Goal: Information Seeking & Learning: Learn about a topic

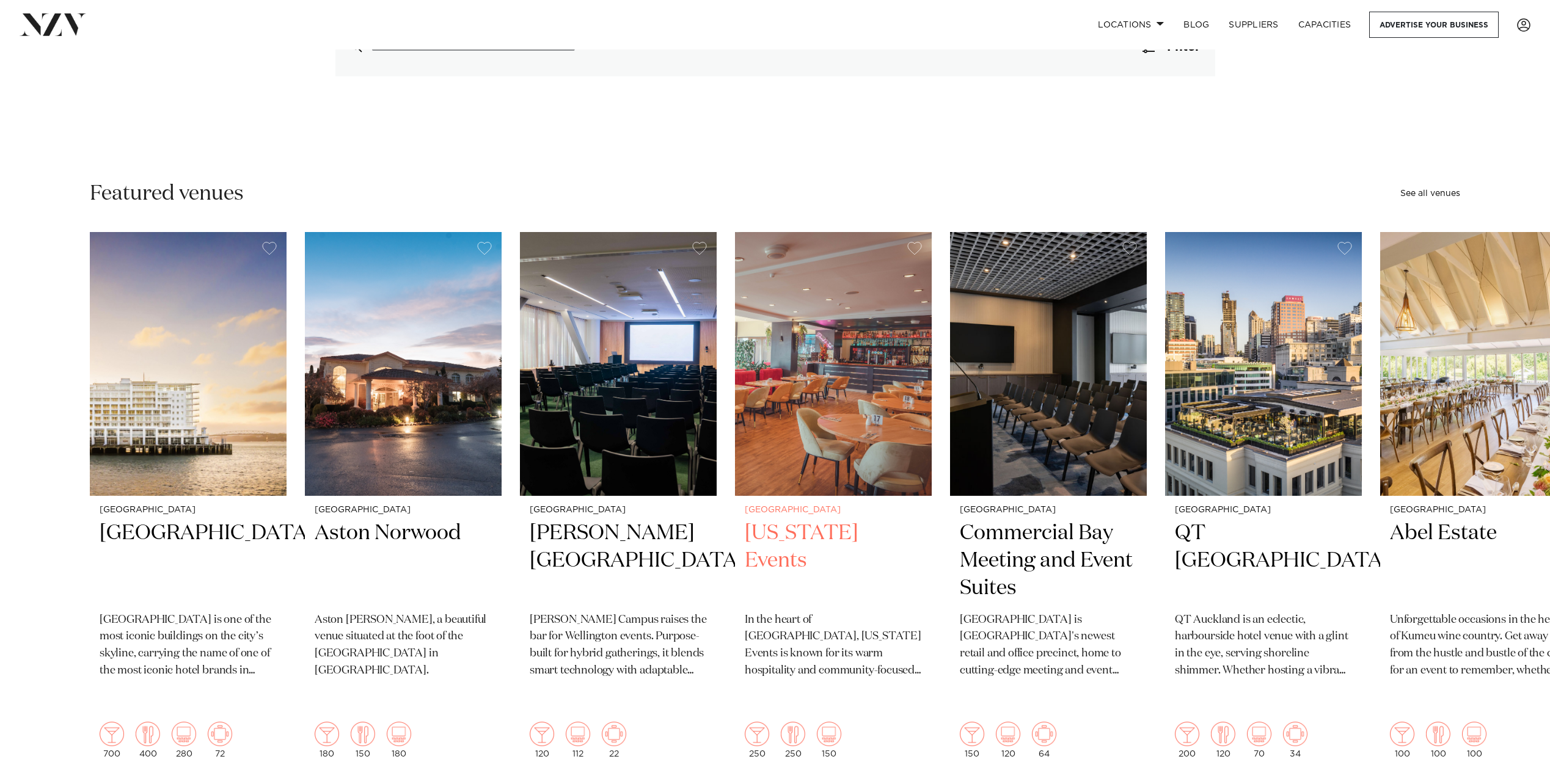
scroll to position [245, 0]
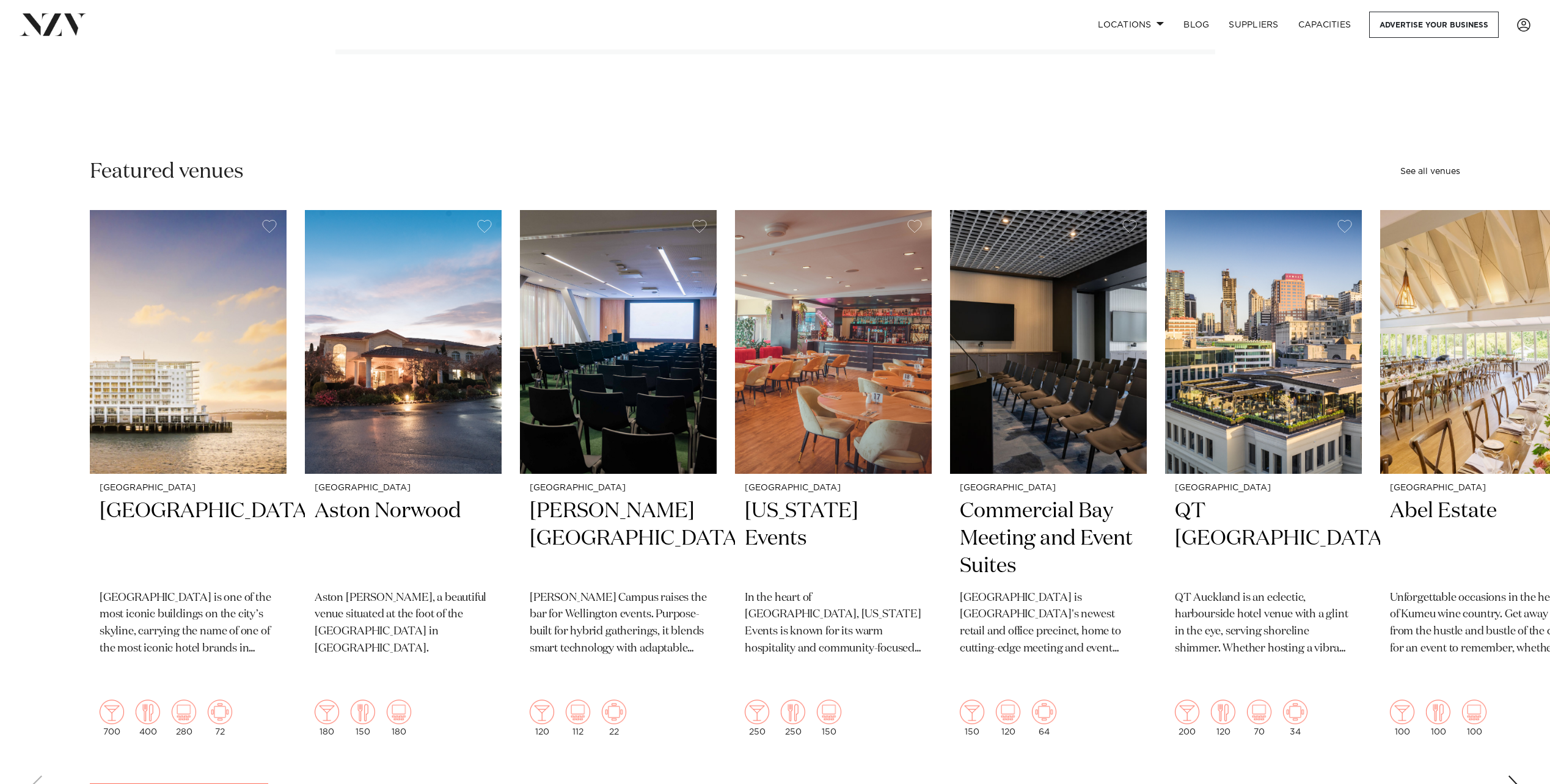
click at [1514, 776] on div "Next slide" at bounding box center [1513, 786] width 12 height 20
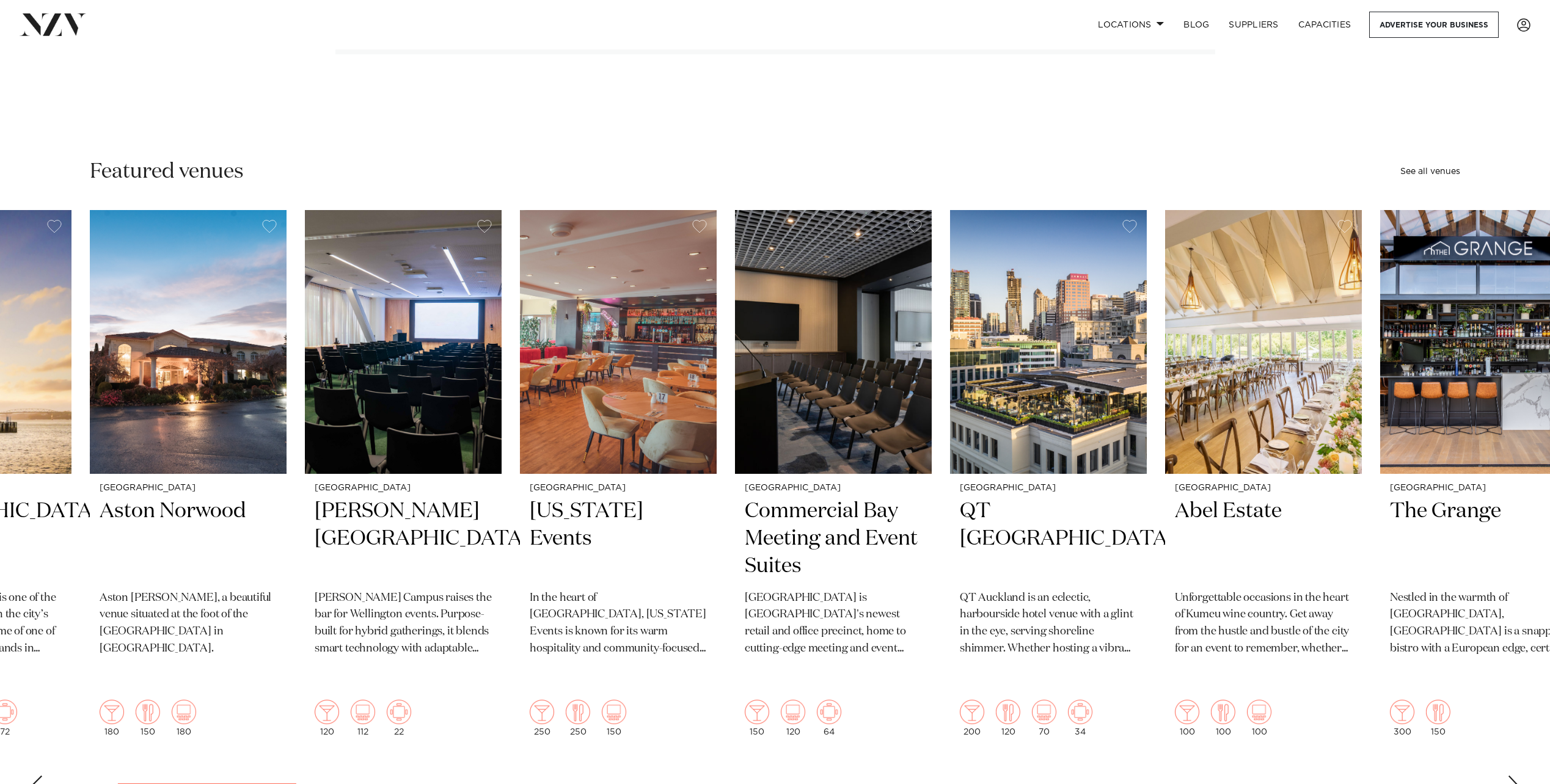
click at [1514, 776] on div "Next slide" at bounding box center [1513, 786] width 12 height 20
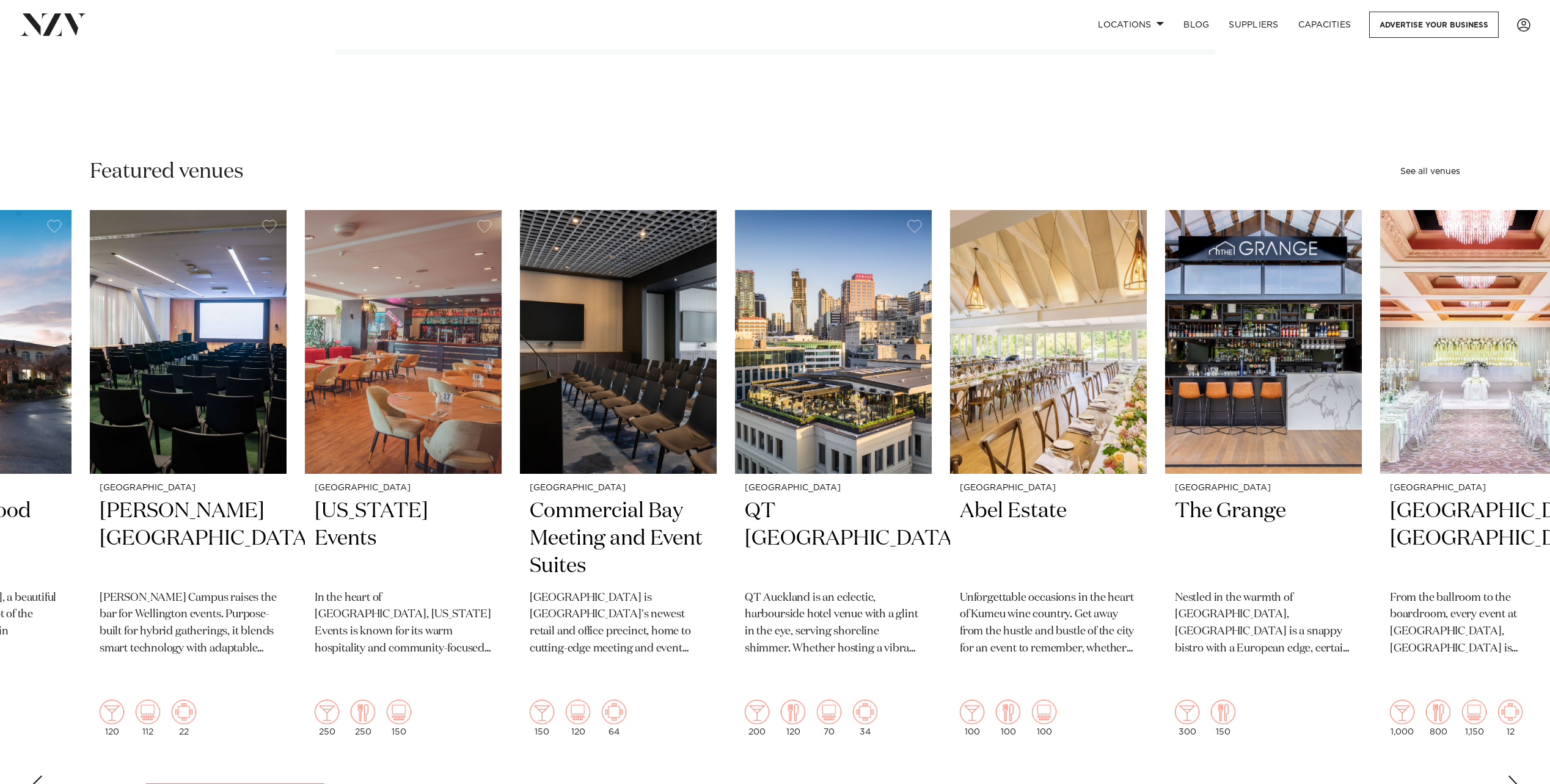
click at [1514, 776] on div "Next slide" at bounding box center [1513, 786] width 12 height 20
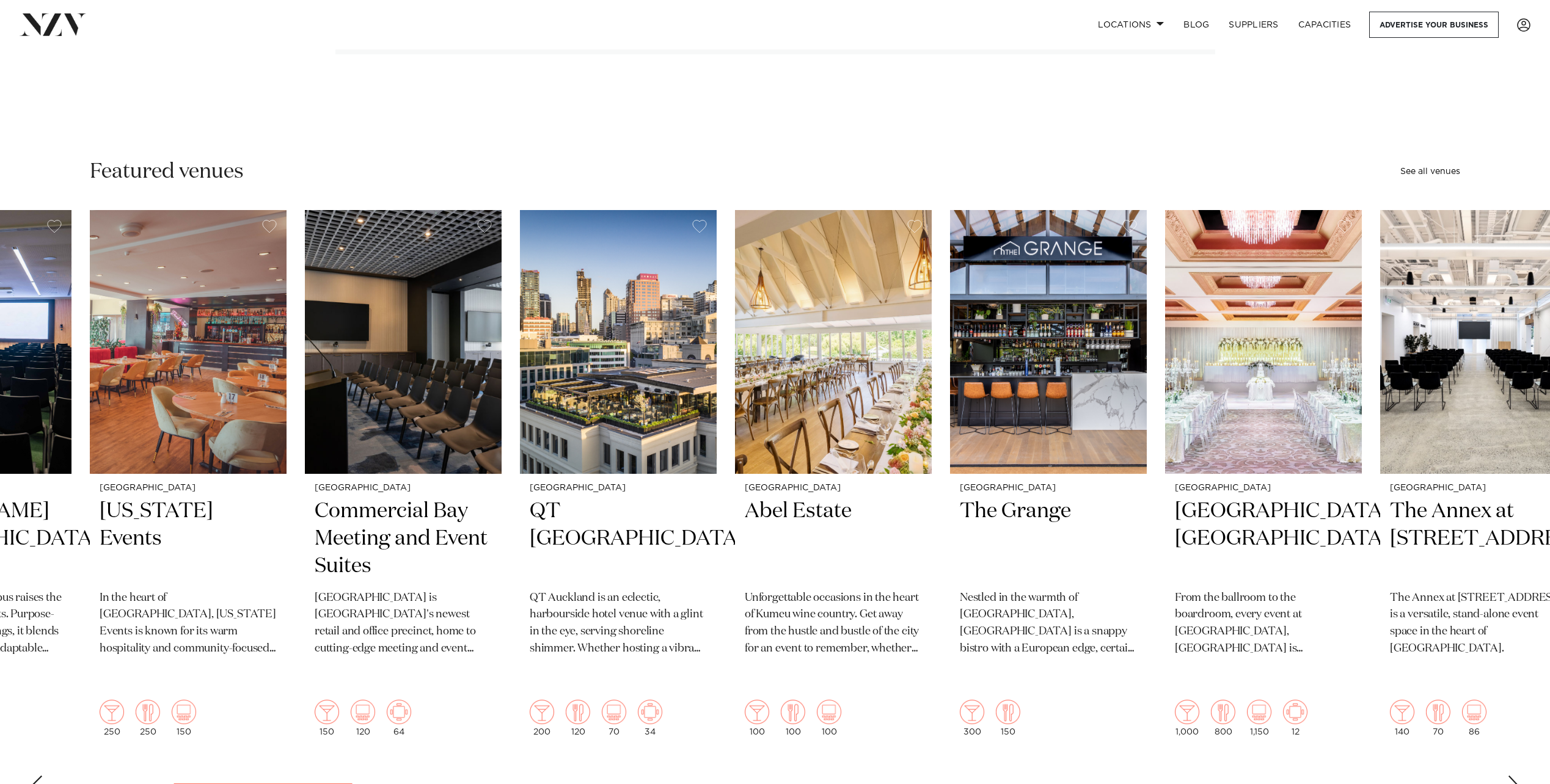
click at [1514, 776] on div "Next slide" at bounding box center [1513, 786] width 12 height 20
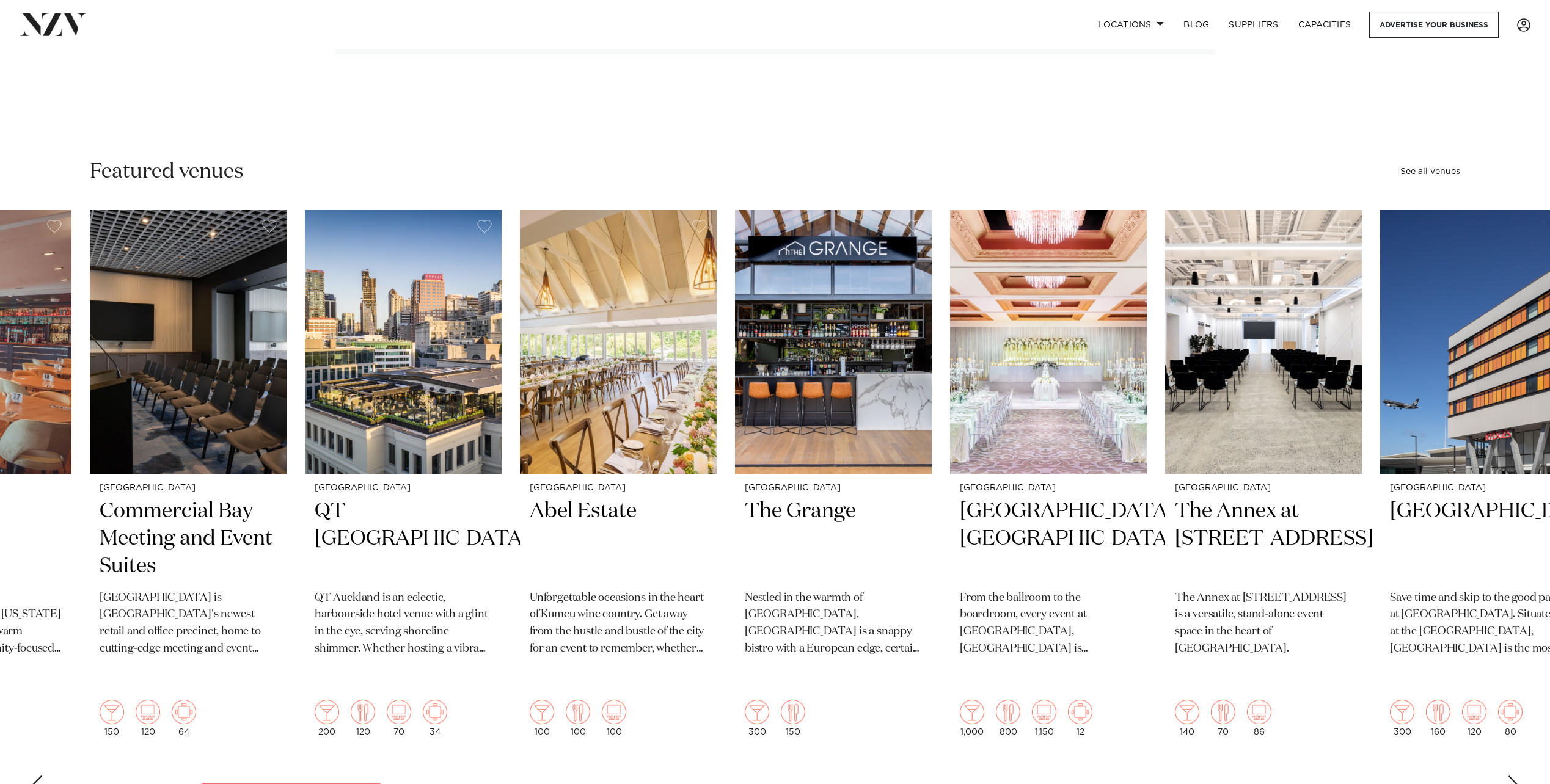
click at [1514, 776] on div "Next slide" at bounding box center [1513, 786] width 12 height 20
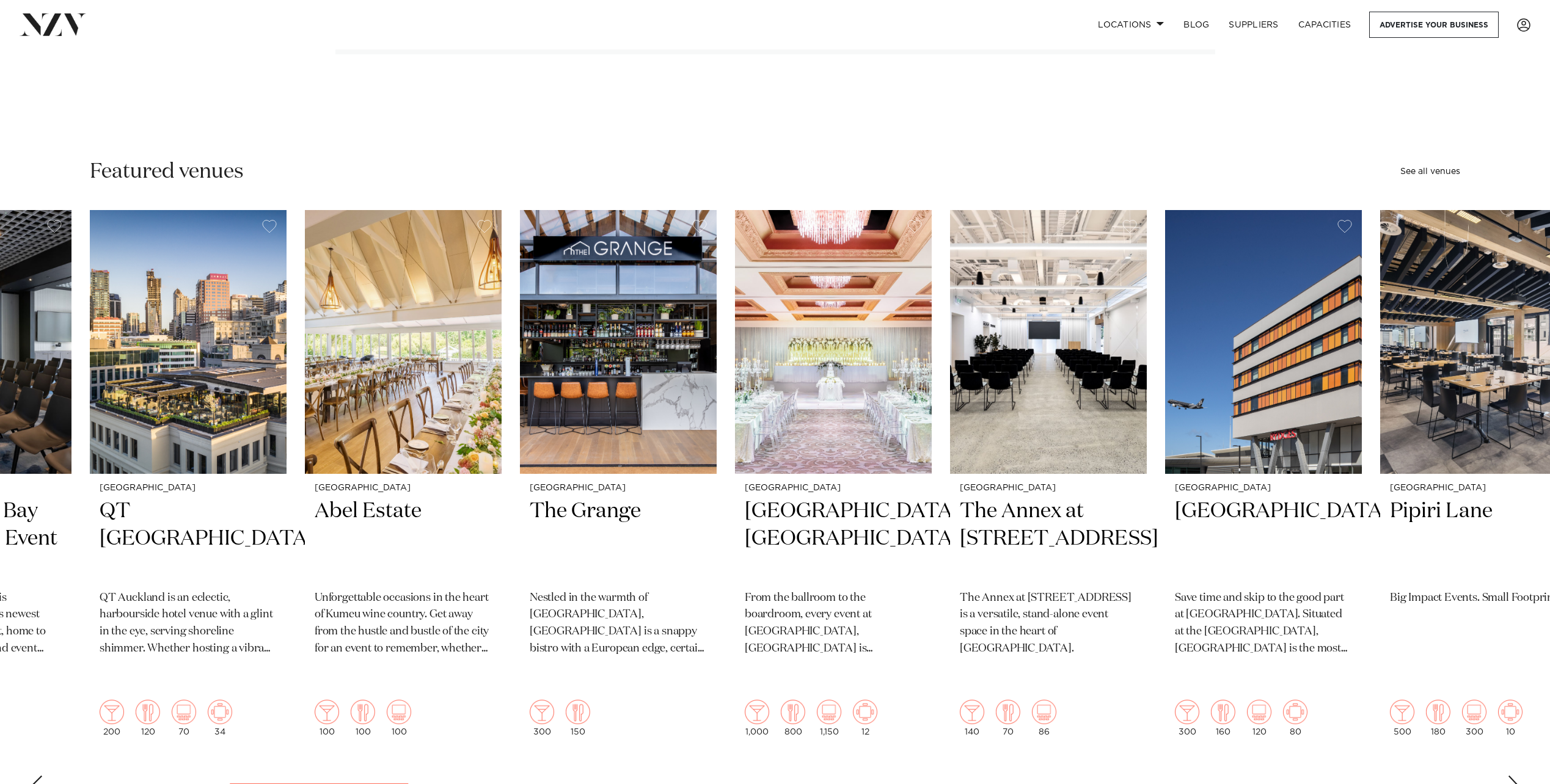
click at [1514, 776] on div "Next slide" at bounding box center [1513, 786] width 12 height 20
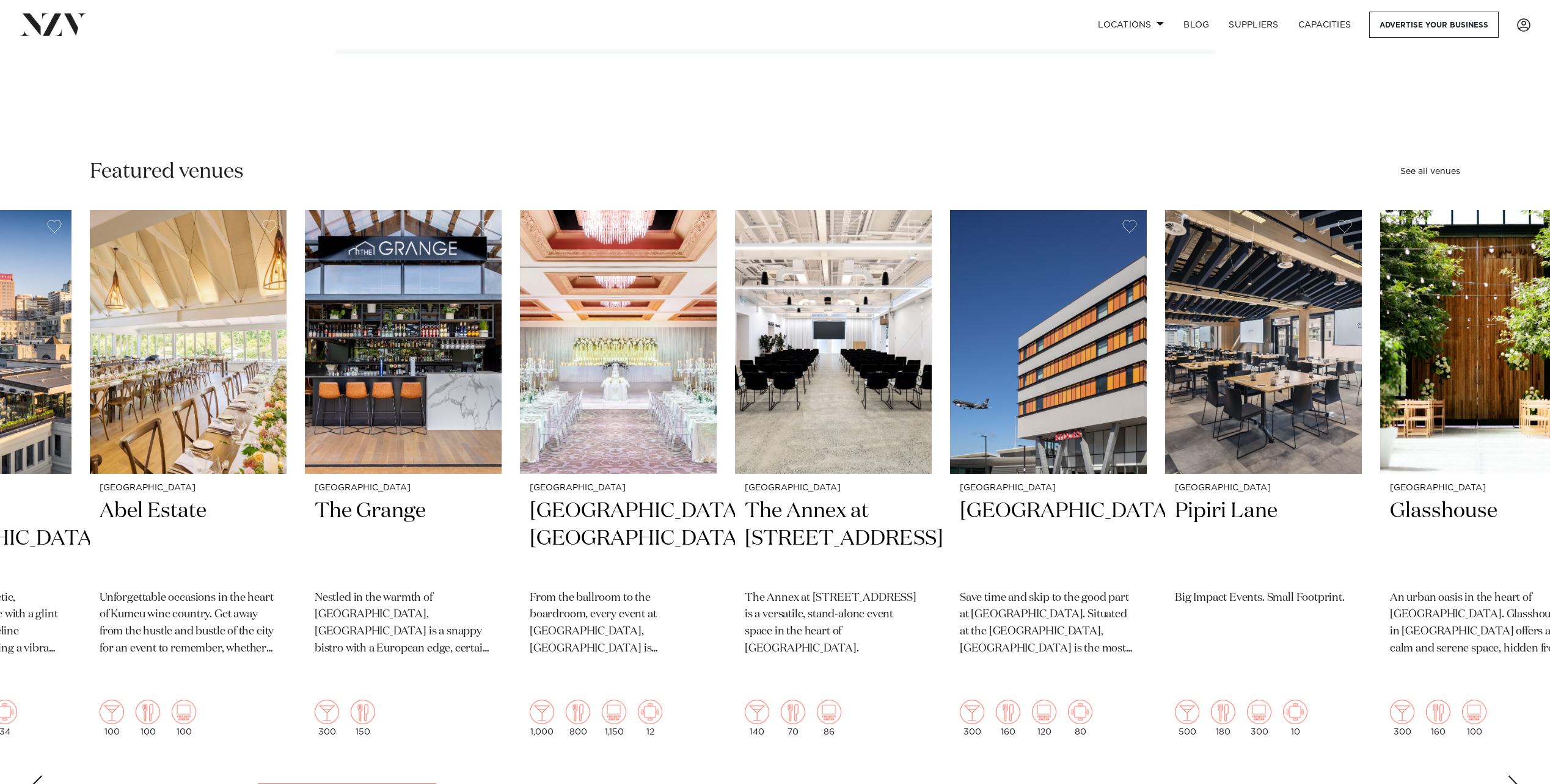
click at [1514, 776] on div "Next slide" at bounding box center [1513, 786] width 12 height 20
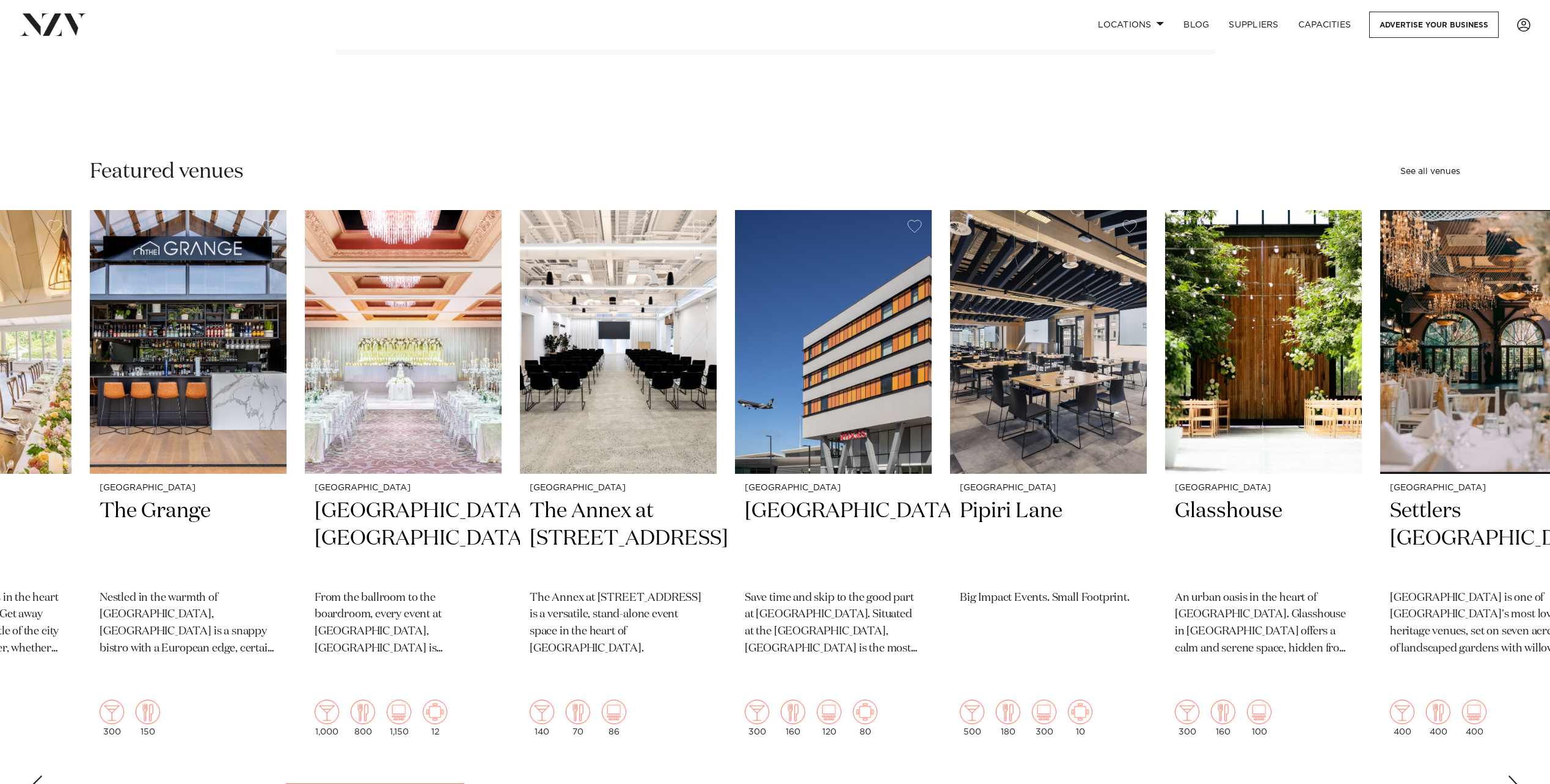
click at [1514, 776] on div "Next slide" at bounding box center [1513, 786] width 12 height 20
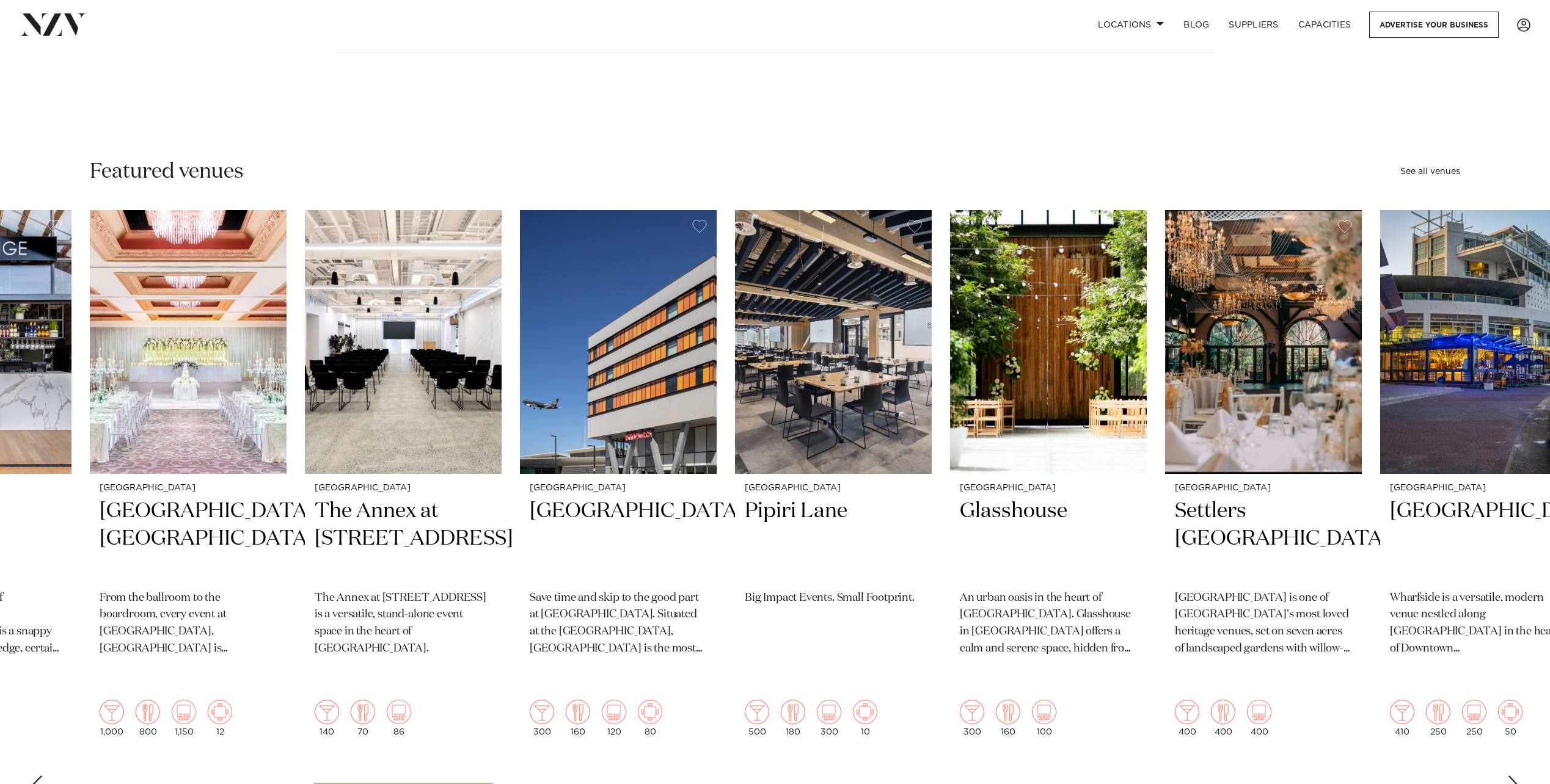
click at [1514, 776] on div "Next slide" at bounding box center [1513, 786] width 12 height 20
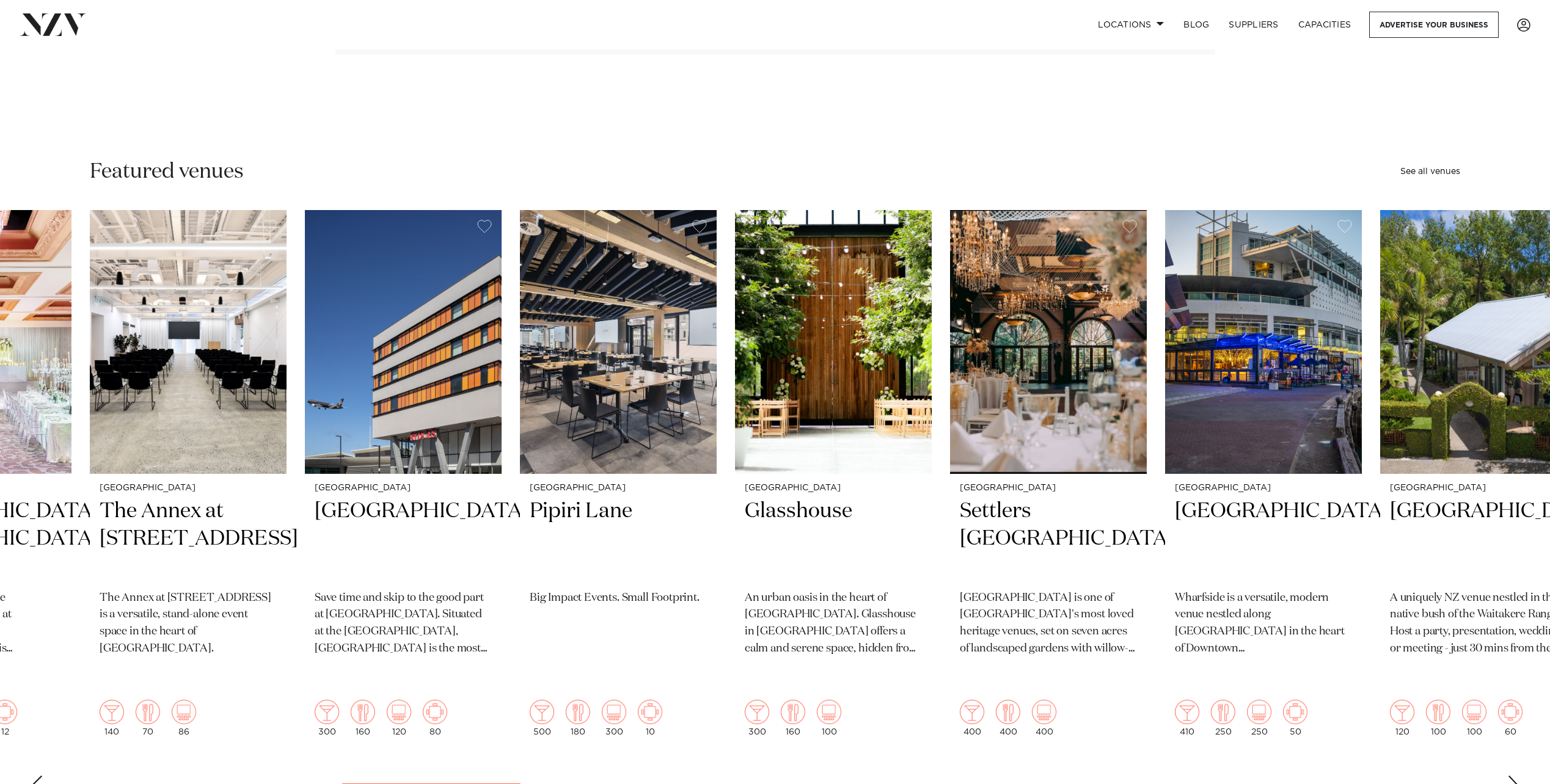
click at [1513, 776] on div "Next slide" at bounding box center [1513, 786] width 12 height 20
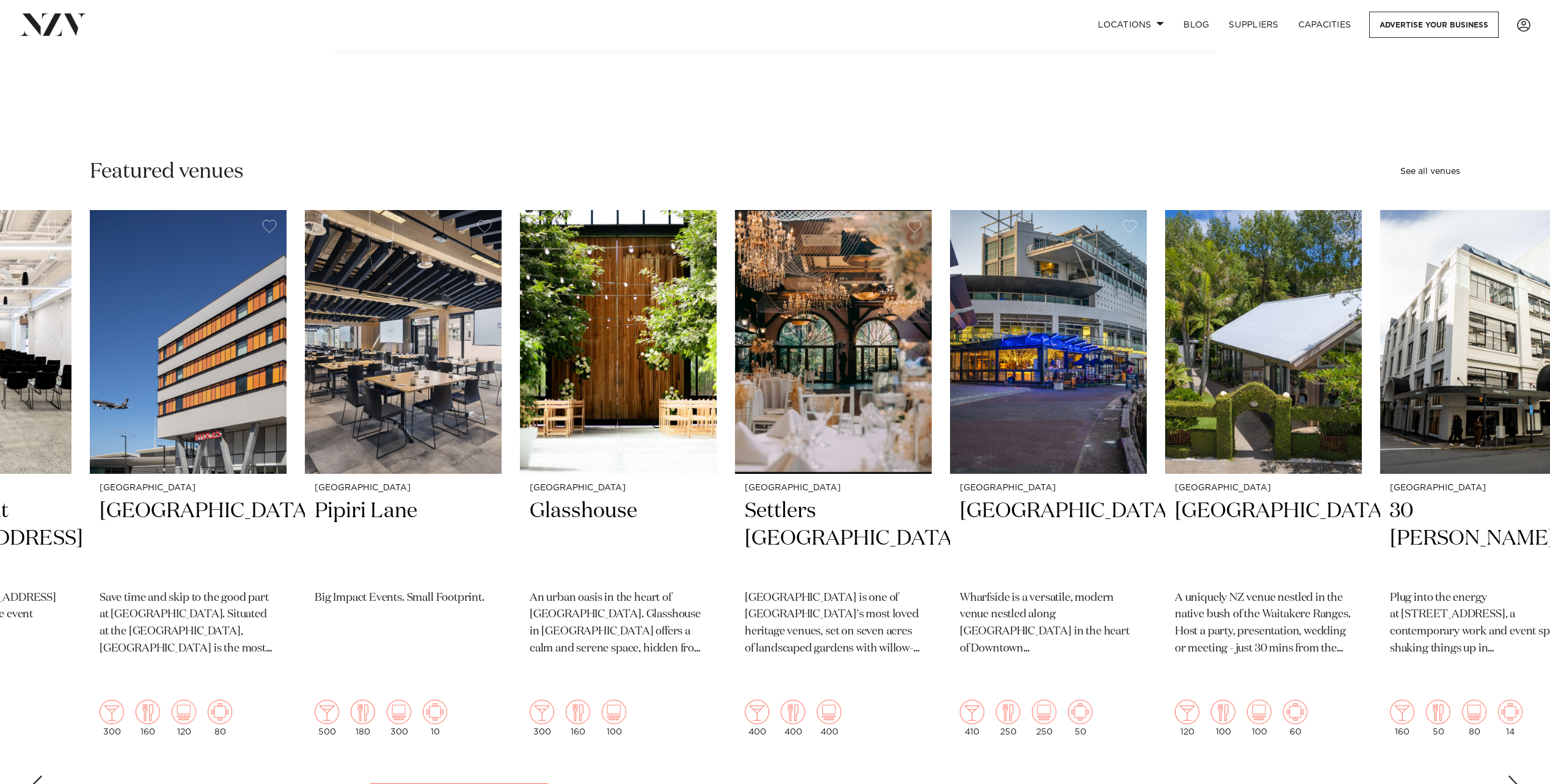
click at [1513, 776] on div "Next slide" at bounding box center [1513, 786] width 12 height 20
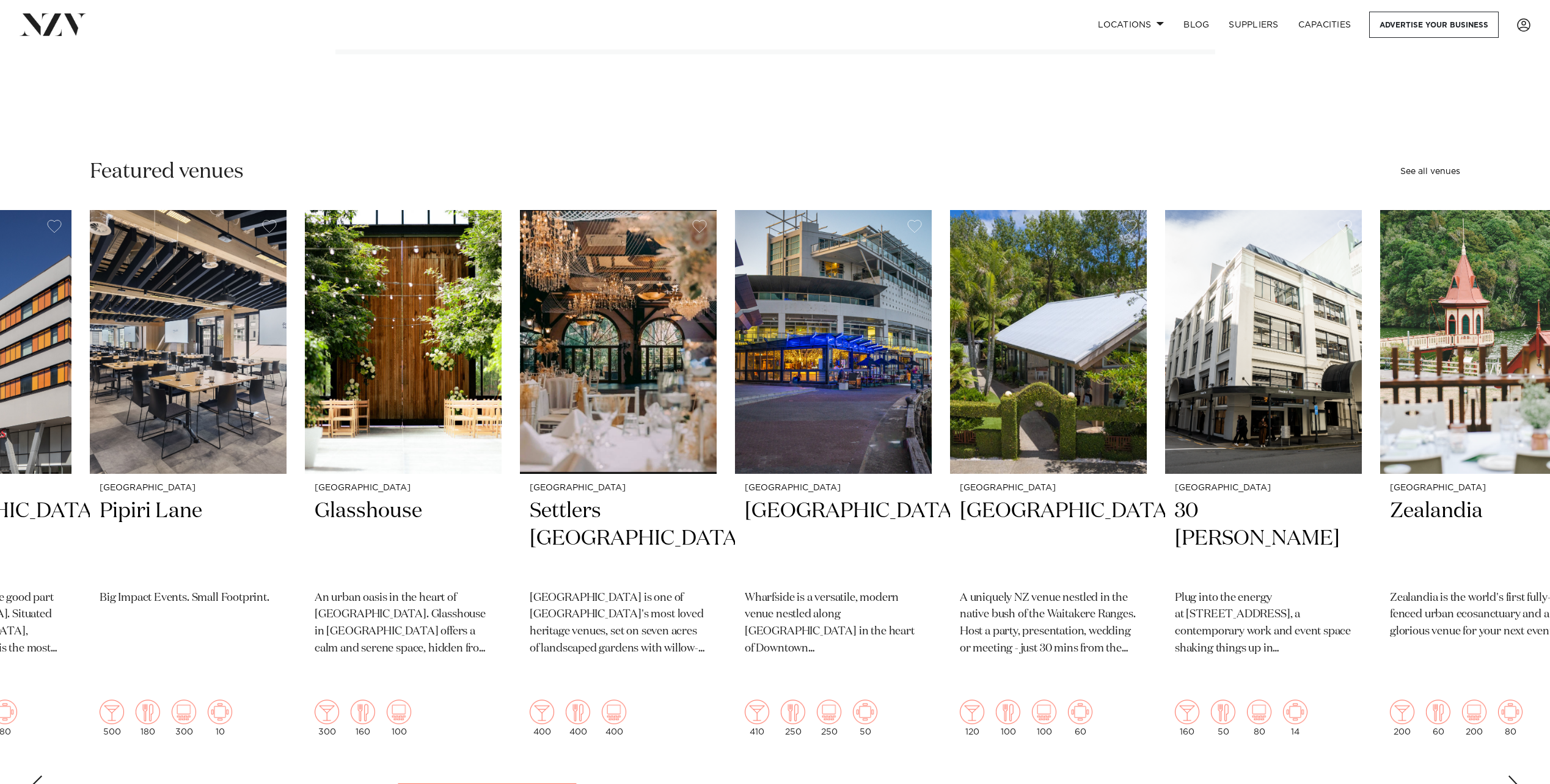
click at [1517, 776] on div "Next slide" at bounding box center [1513, 786] width 12 height 20
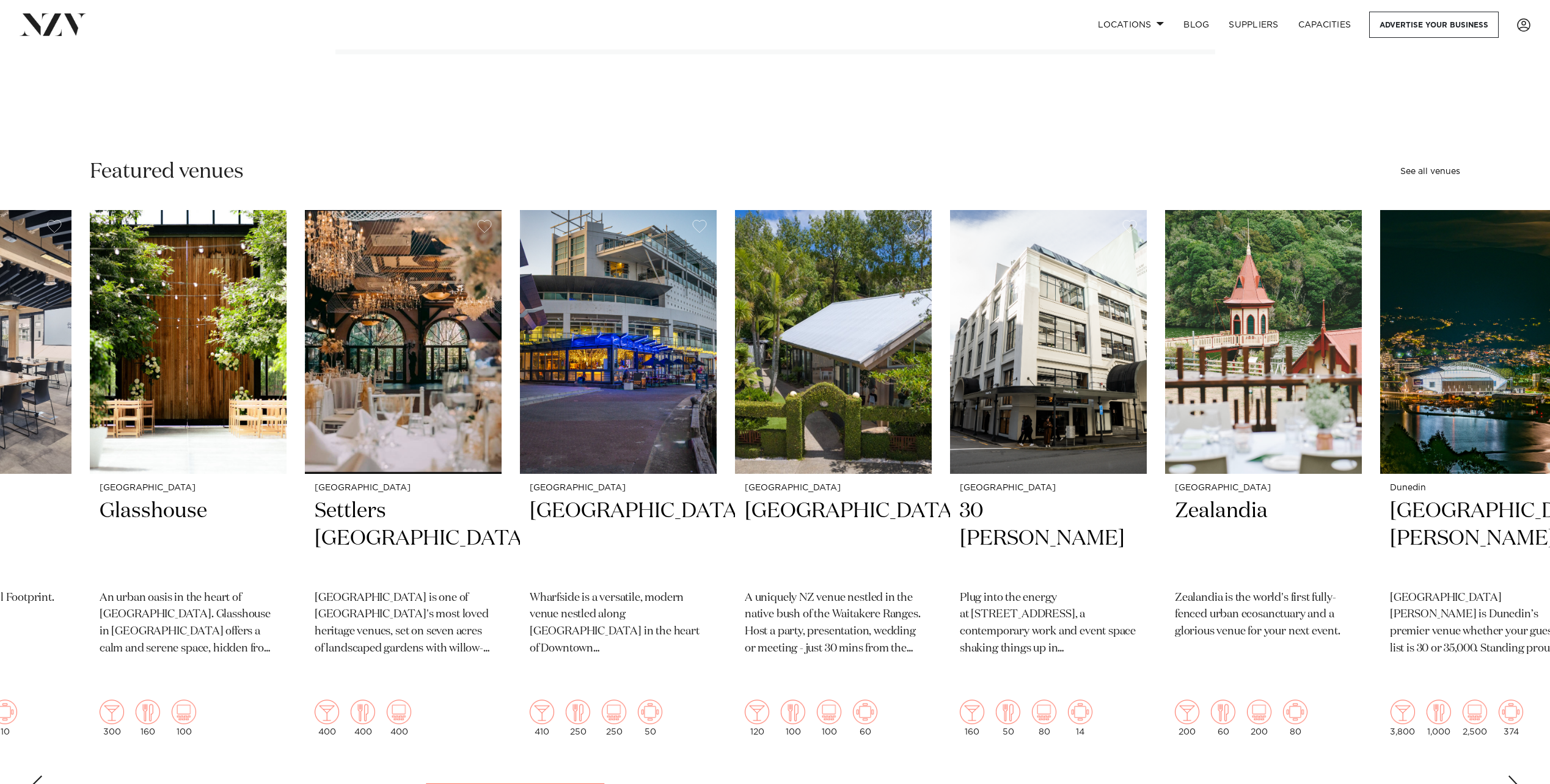
click at [1517, 776] on div "Next slide" at bounding box center [1513, 786] width 12 height 20
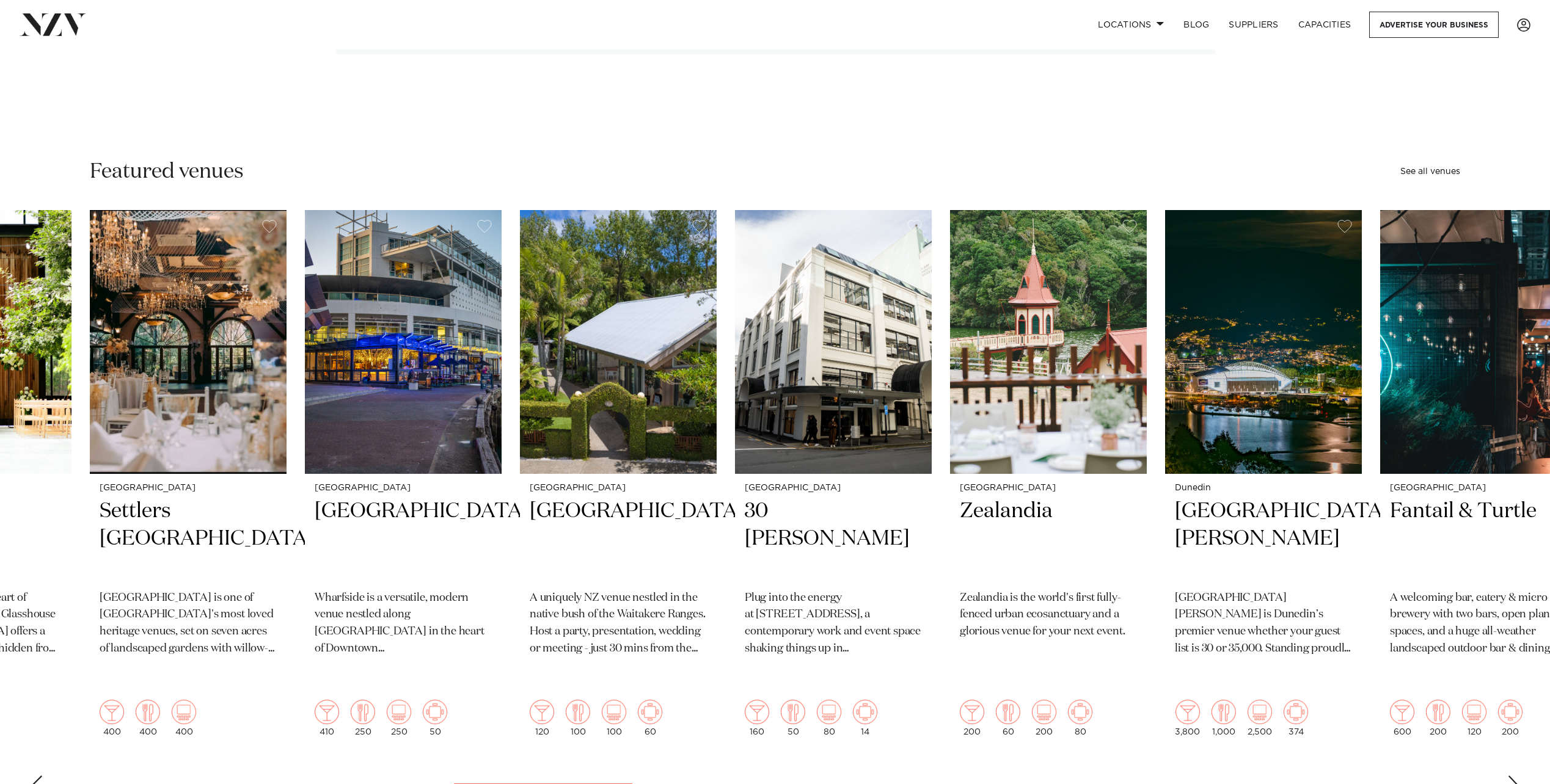
click at [1511, 776] on div "Next slide" at bounding box center [1513, 786] width 12 height 20
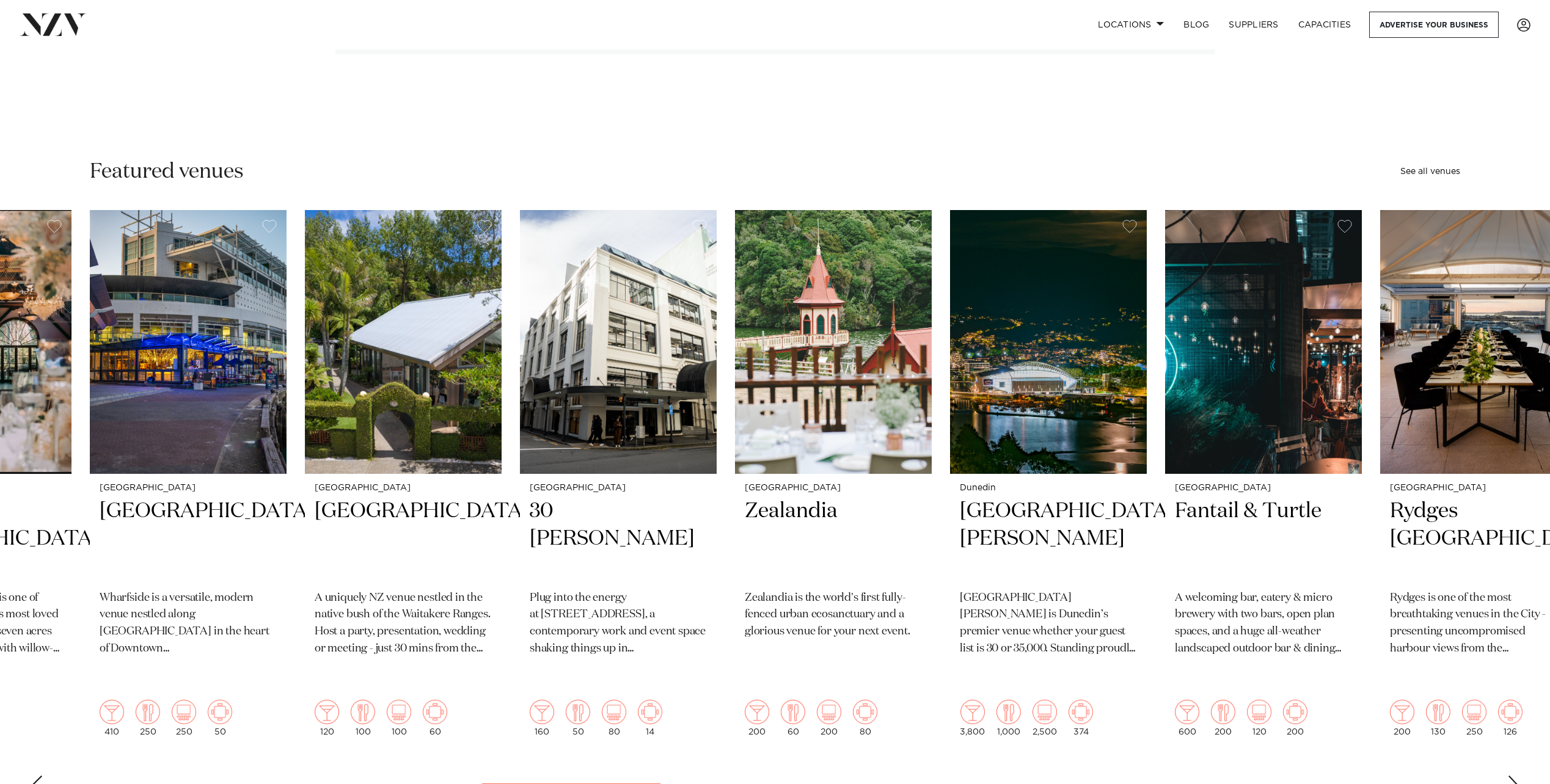
click at [1511, 776] on div "Next slide" at bounding box center [1513, 786] width 12 height 20
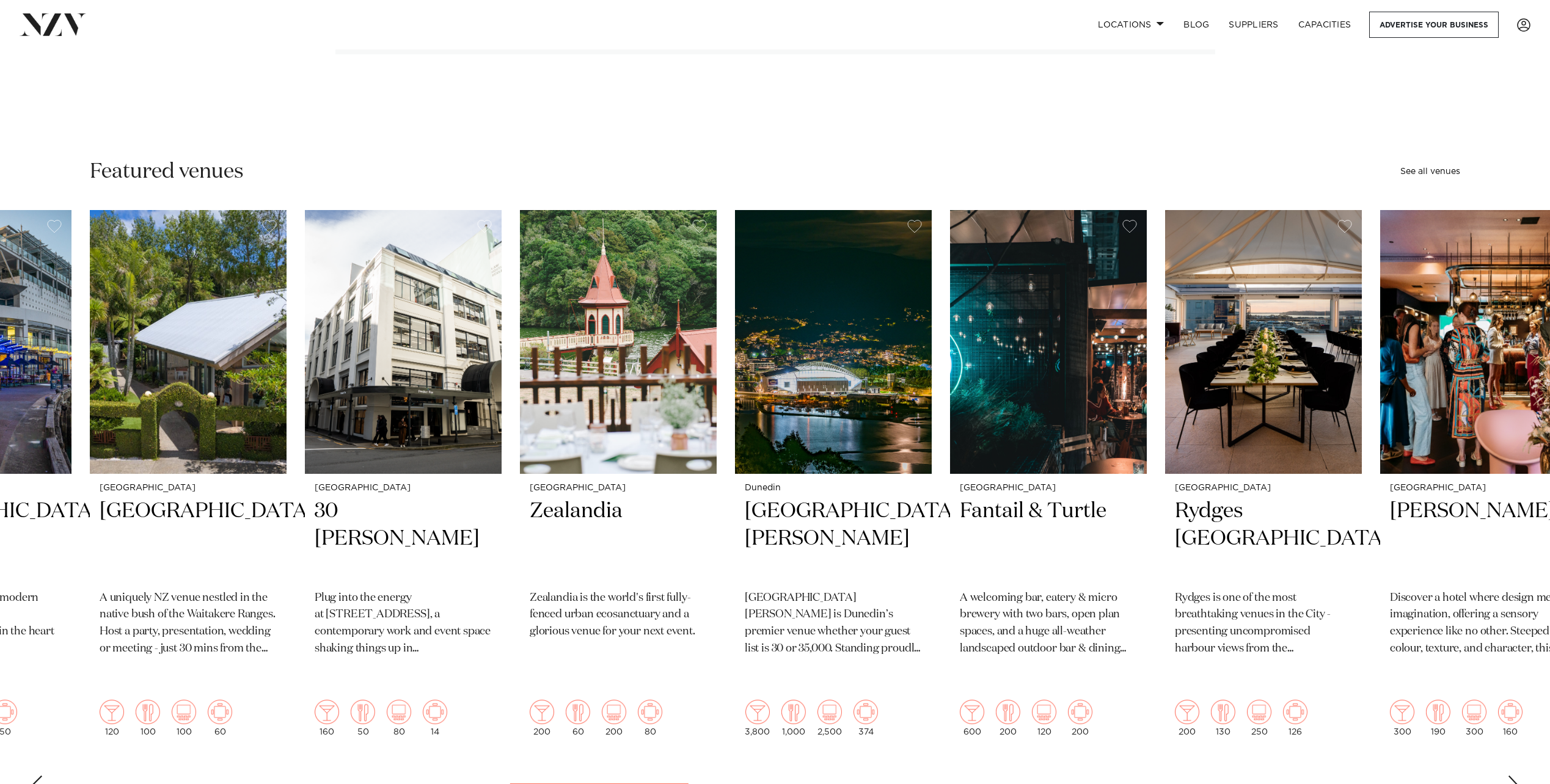
click at [1511, 776] on div "Next slide" at bounding box center [1513, 786] width 12 height 20
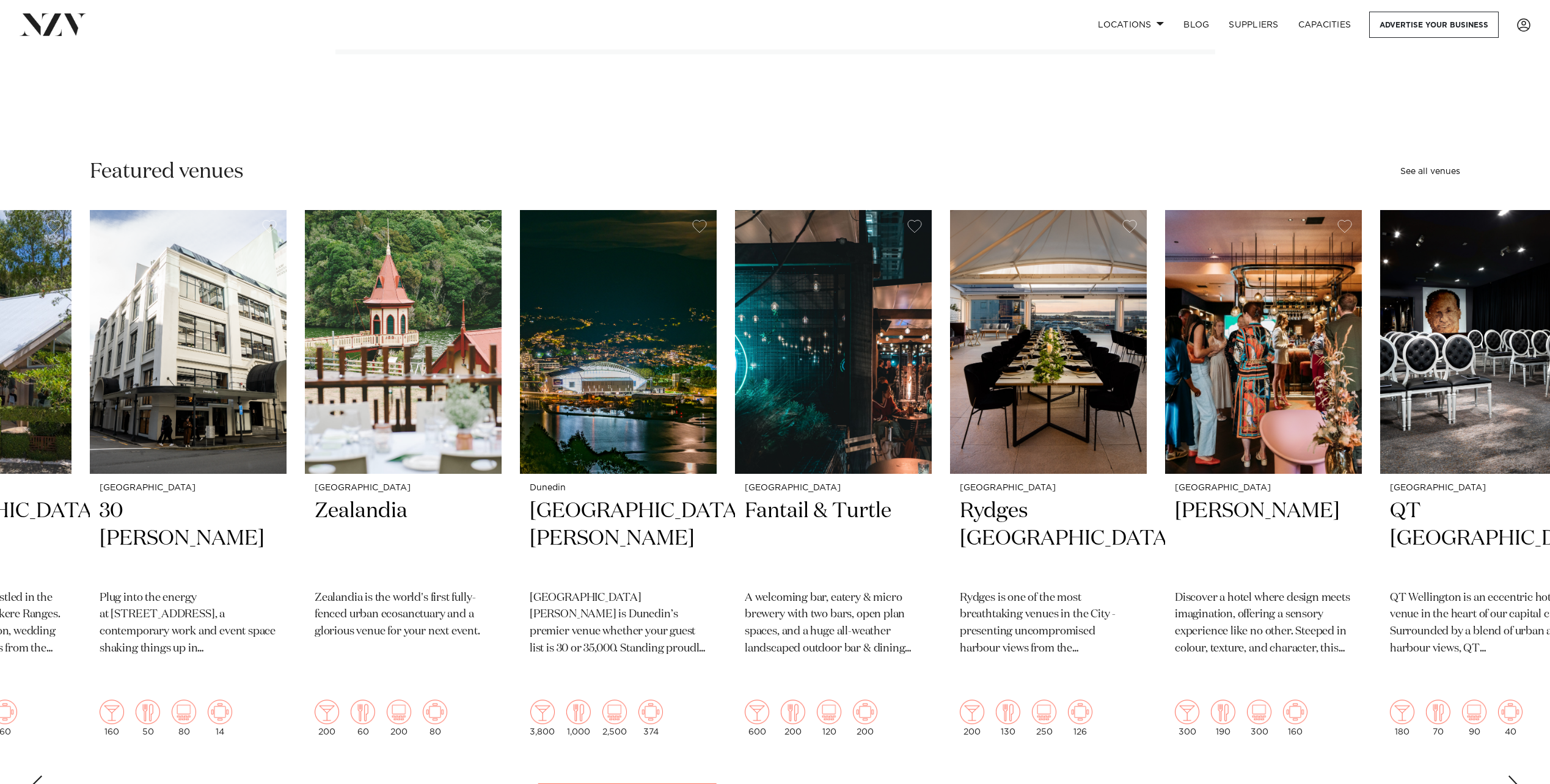
click at [1511, 776] on div "Next slide" at bounding box center [1513, 786] width 12 height 20
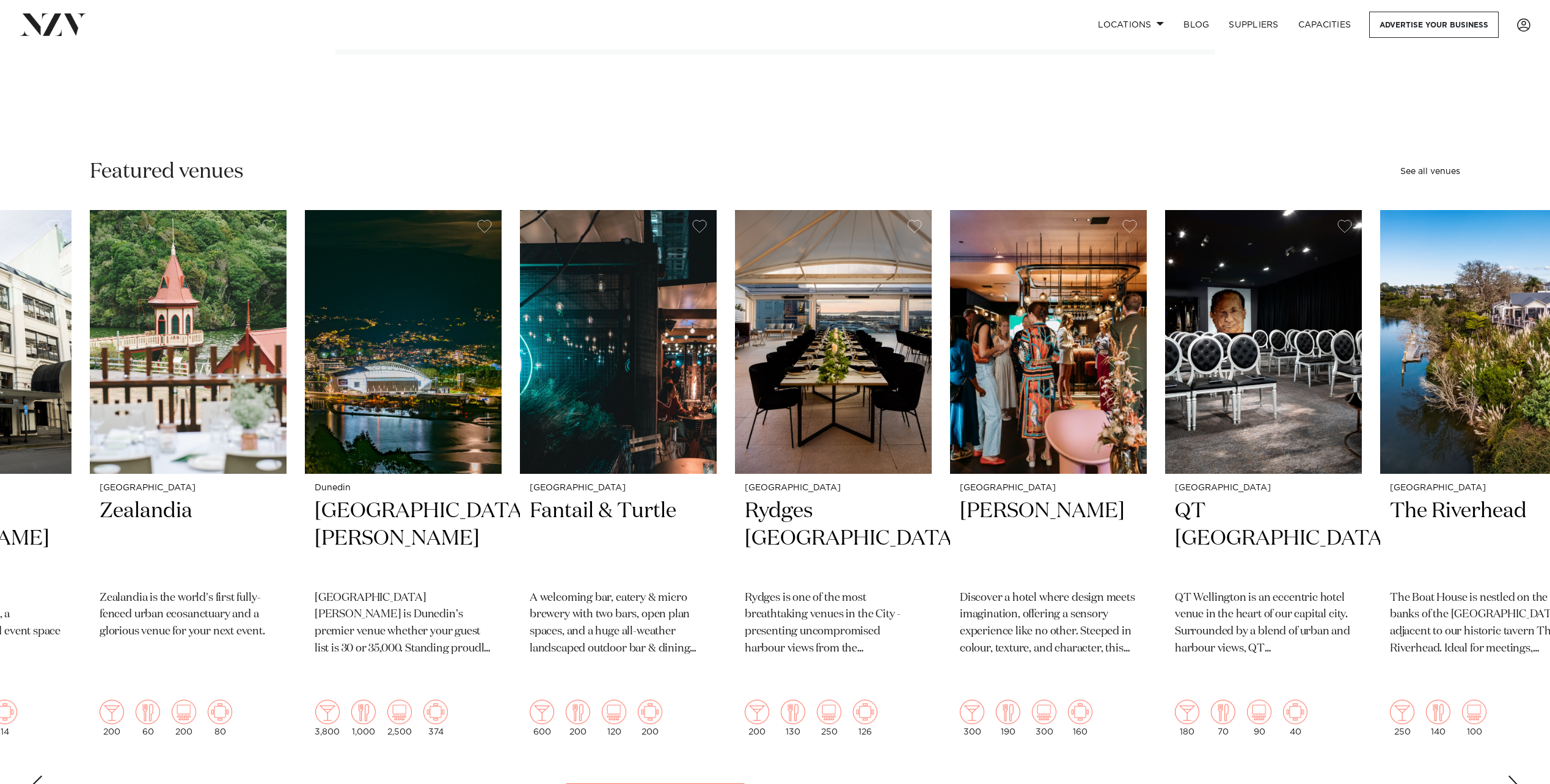
click at [1511, 776] on div "Next slide" at bounding box center [1513, 786] width 12 height 20
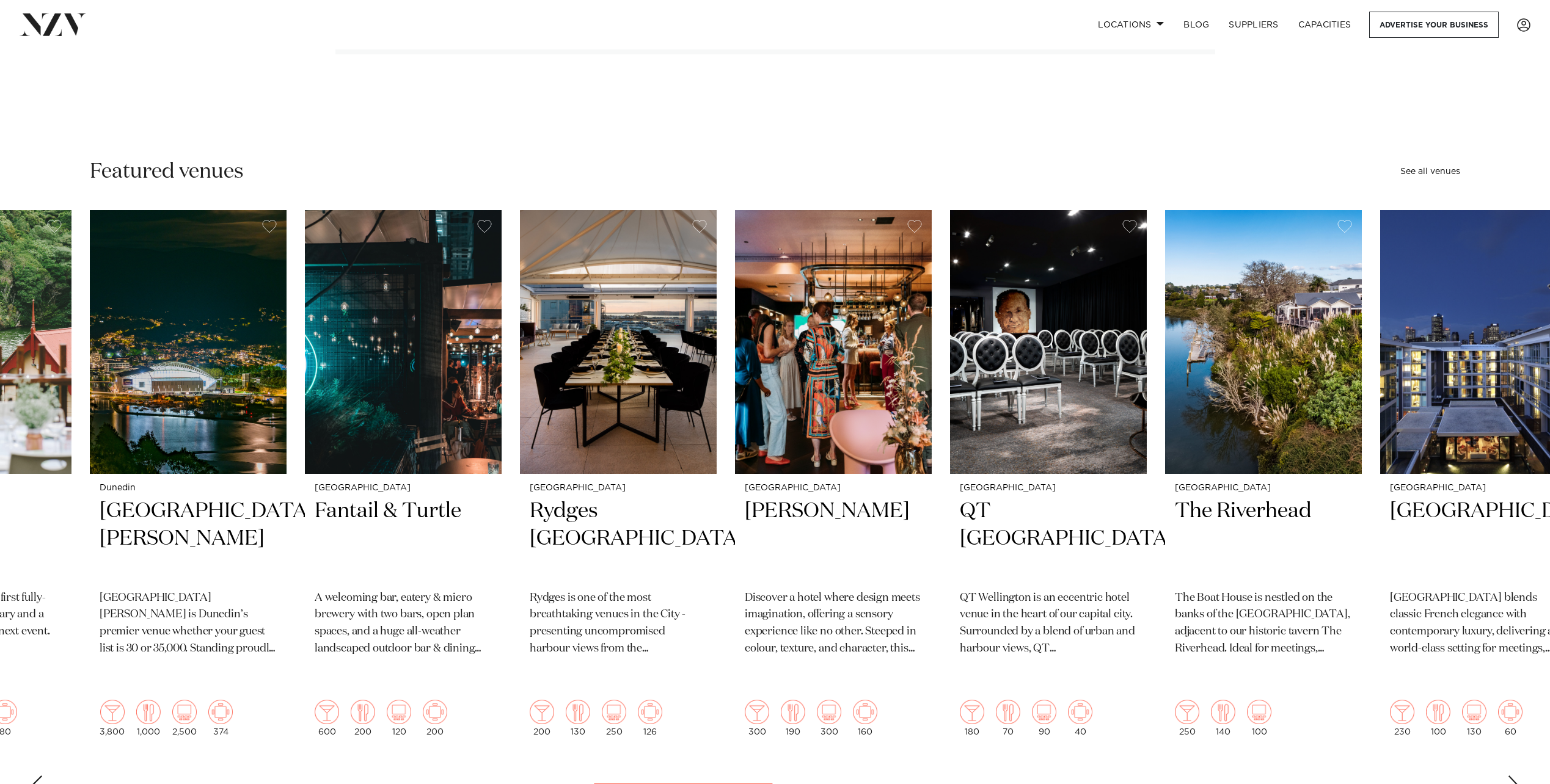
click at [1511, 776] on div "Next slide" at bounding box center [1513, 786] width 12 height 20
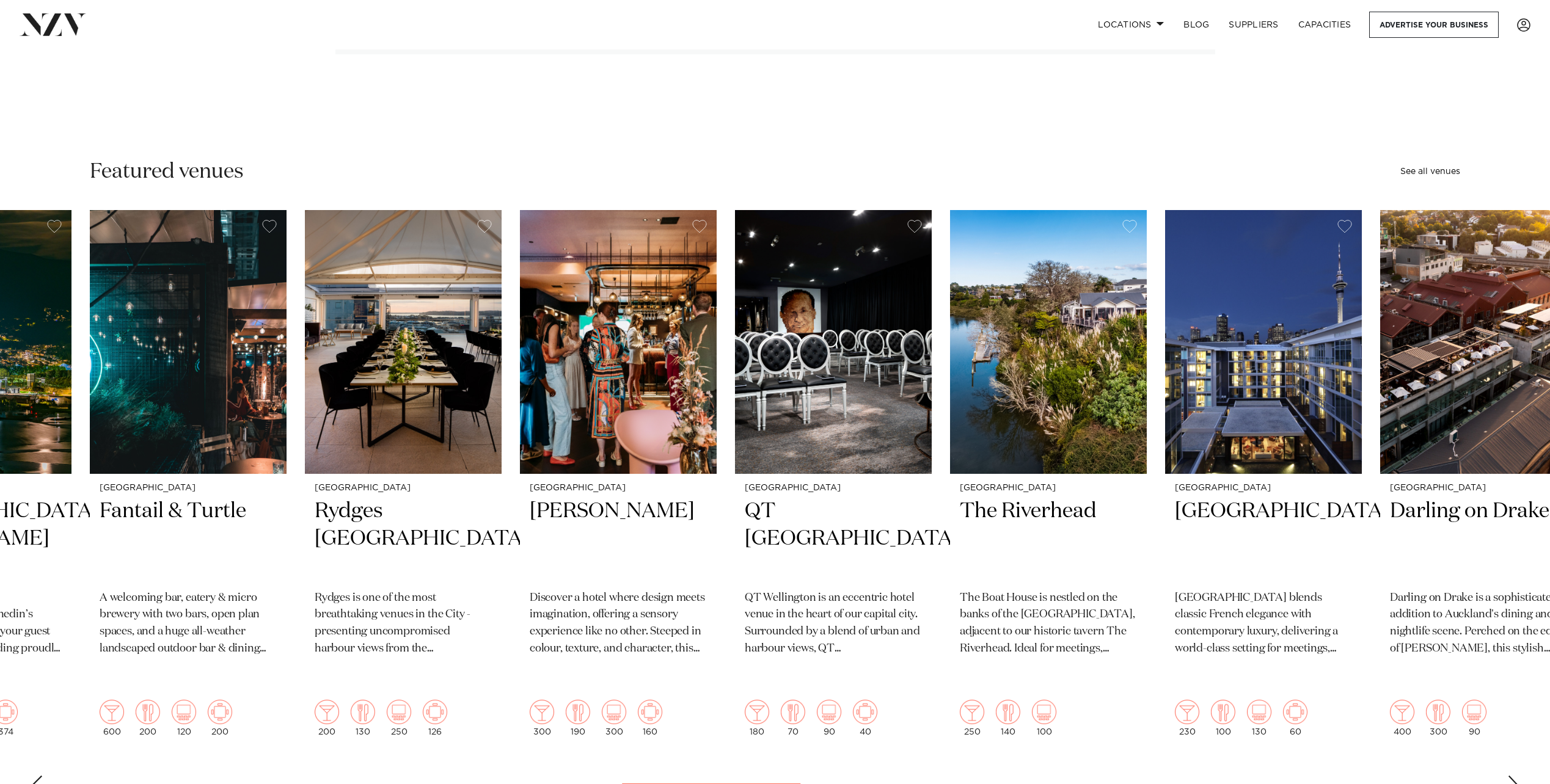
click at [1518, 776] on div "Next slide" at bounding box center [1513, 786] width 12 height 20
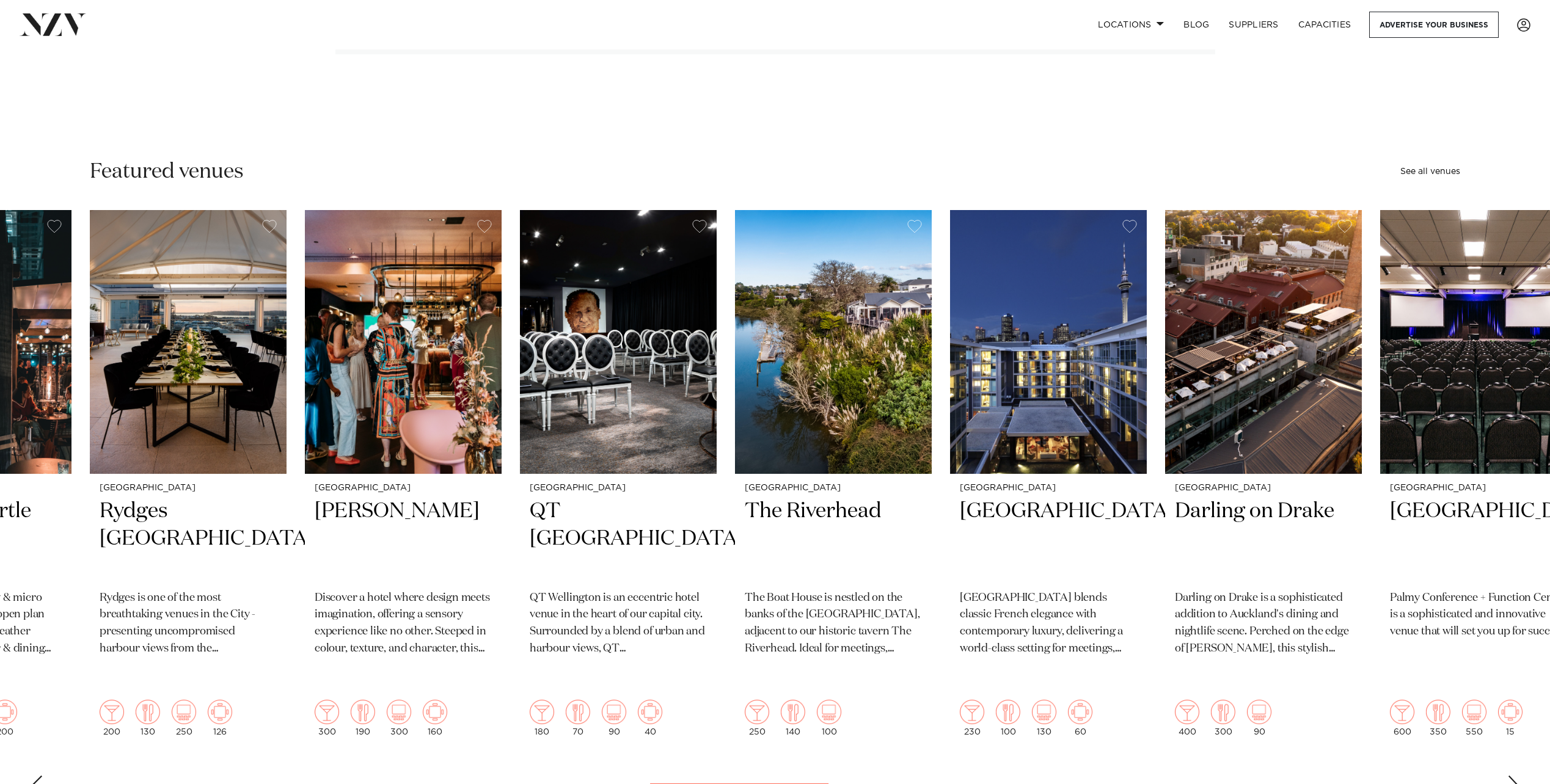
click at [1518, 776] on div "Next slide" at bounding box center [1513, 786] width 12 height 20
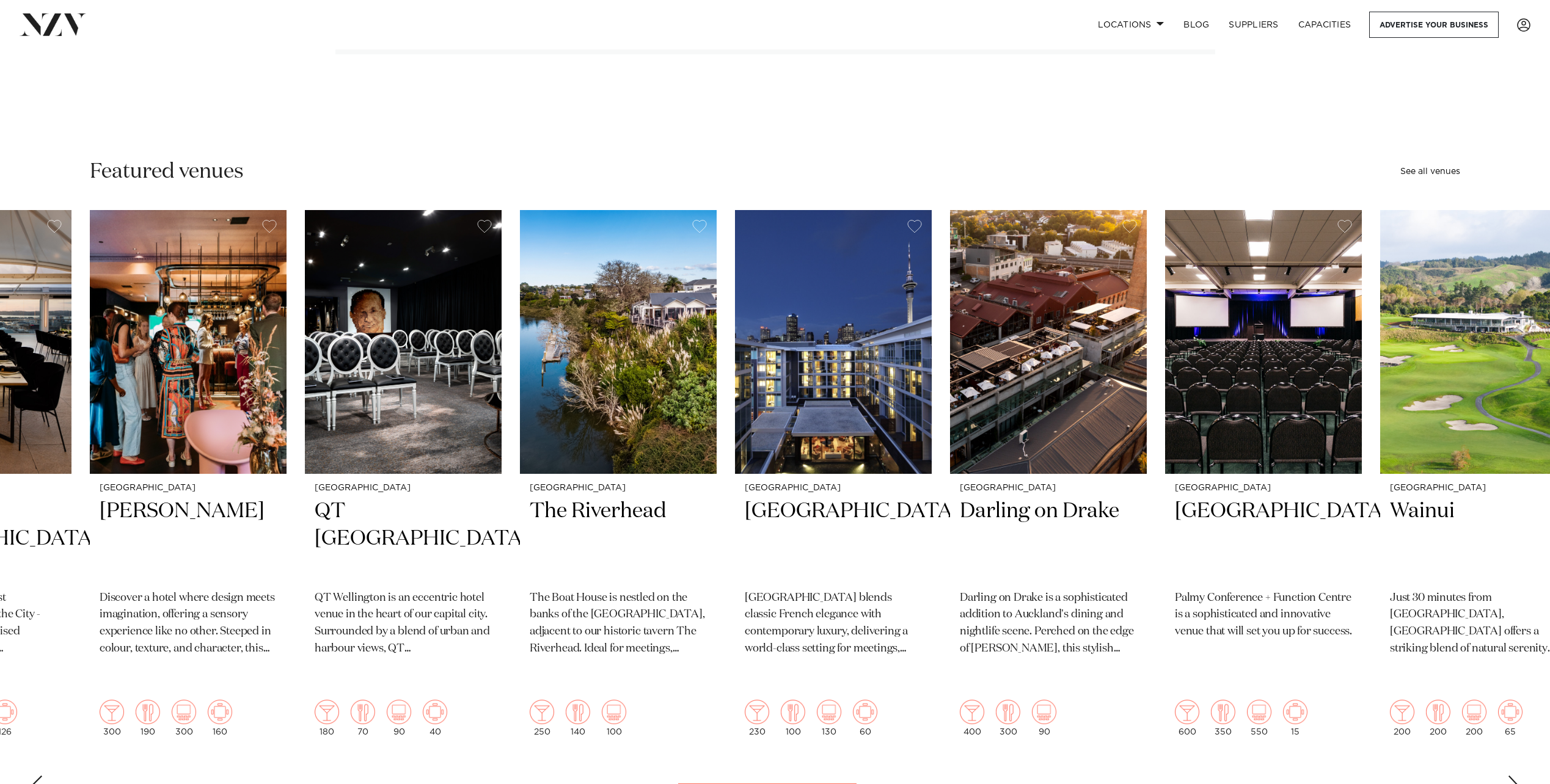
click at [1510, 776] on div "Next slide" at bounding box center [1513, 786] width 12 height 20
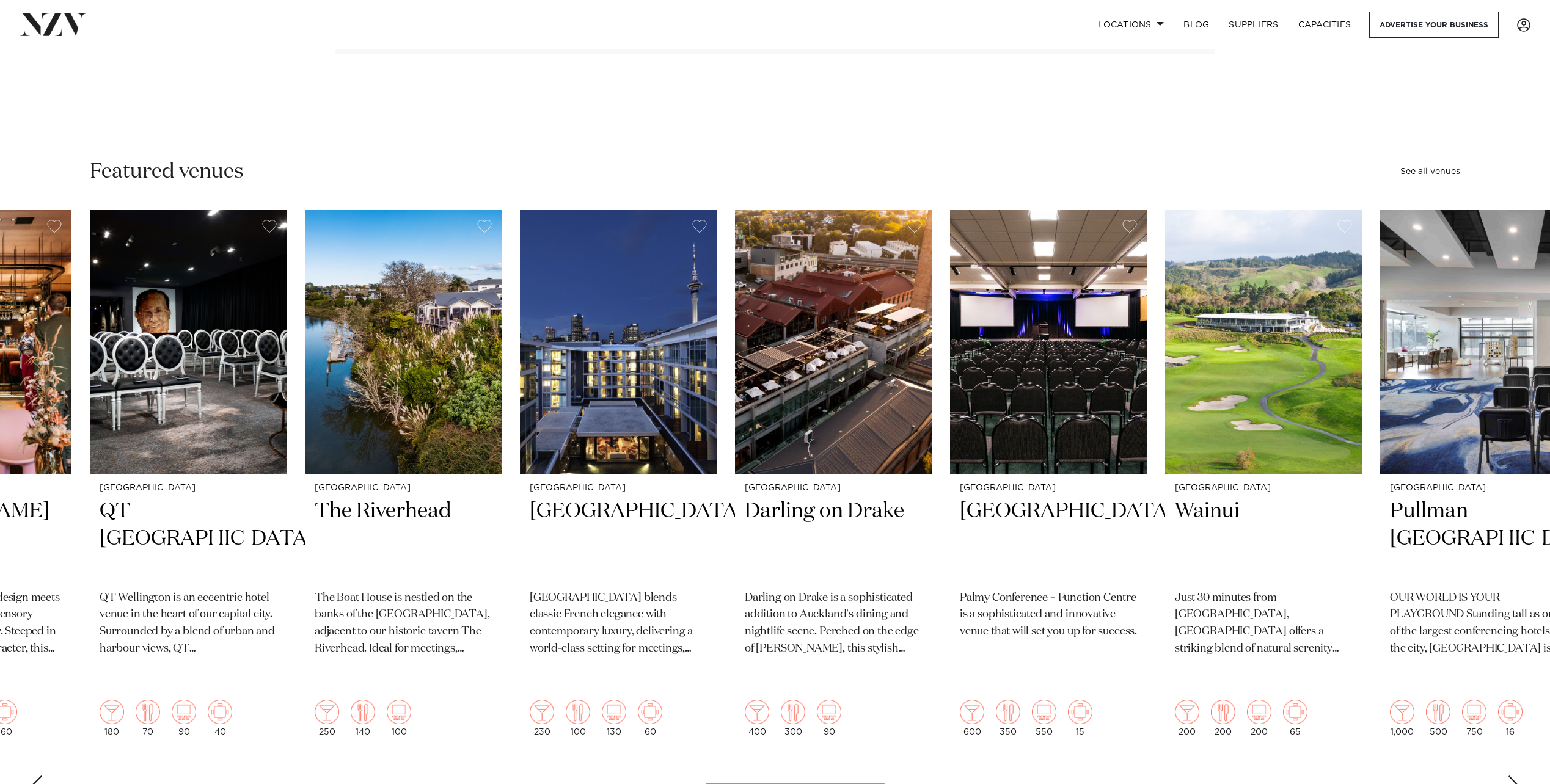
click at [1510, 776] on div "Next slide" at bounding box center [1513, 786] width 12 height 20
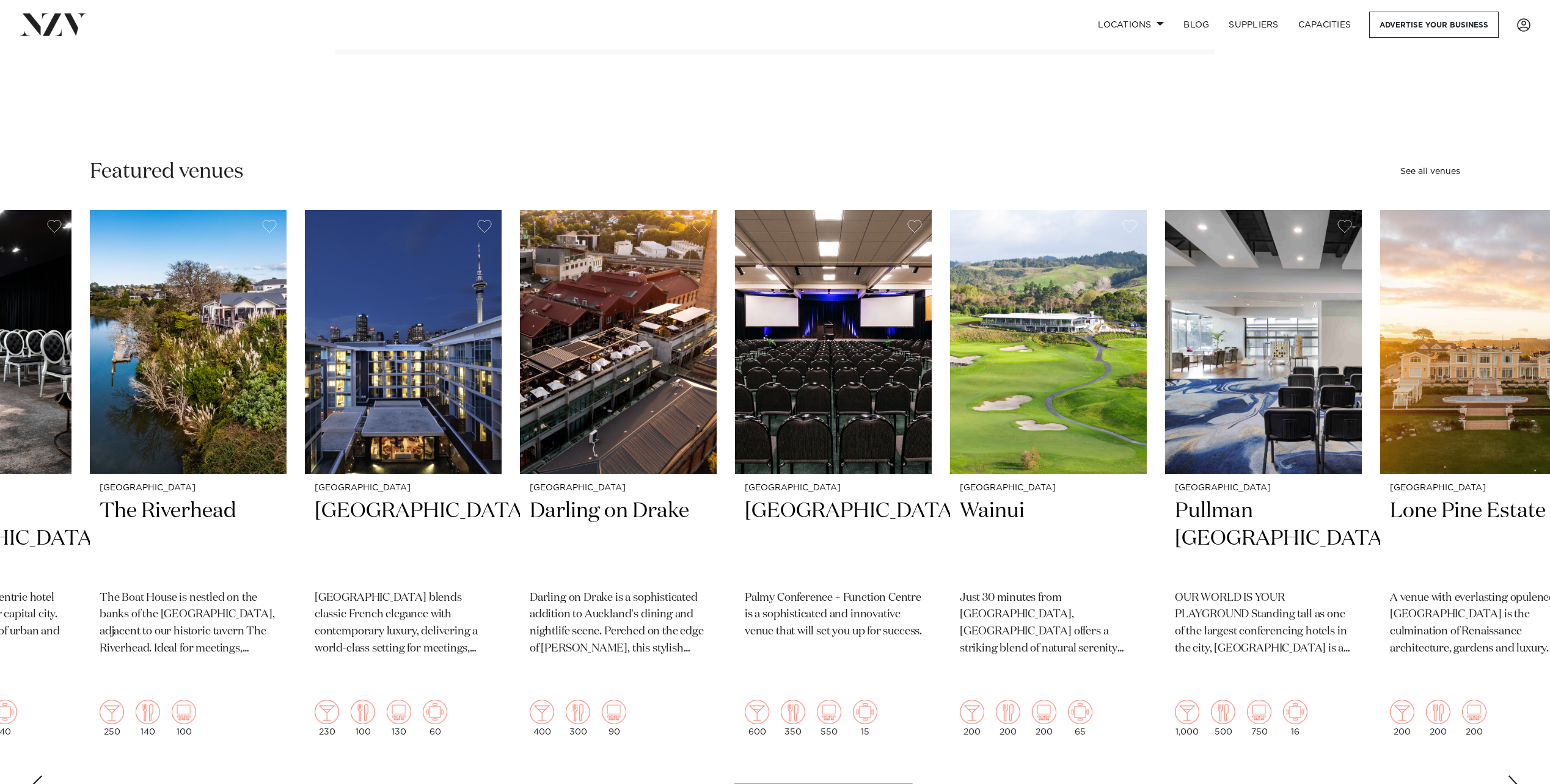
click at [1513, 776] on div "Next slide" at bounding box center [1513, 786] width 12 height 20
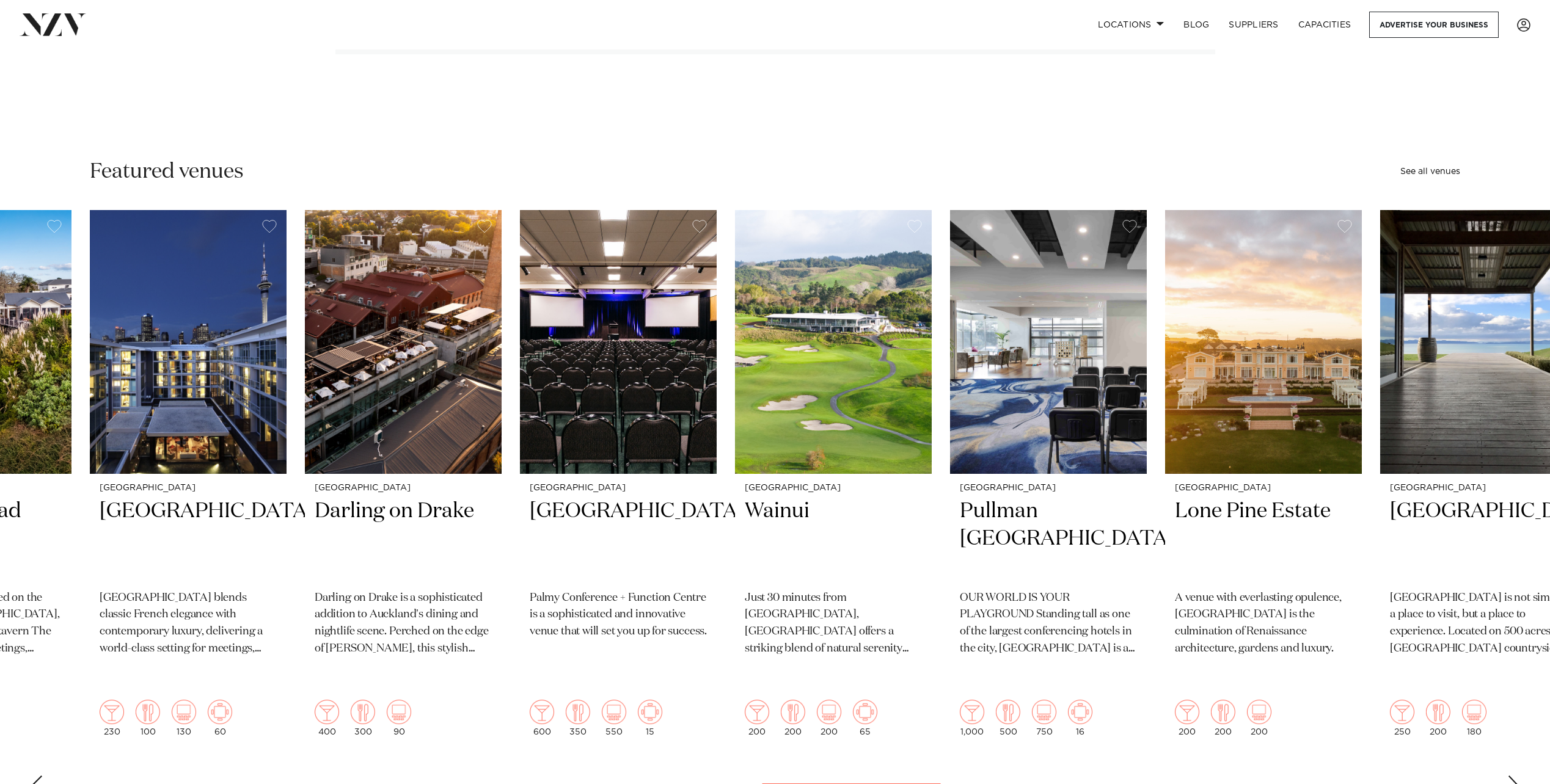
click at [1511, 776] on div "Next slide" at bounding box center [1513, 786] width 12 height 20
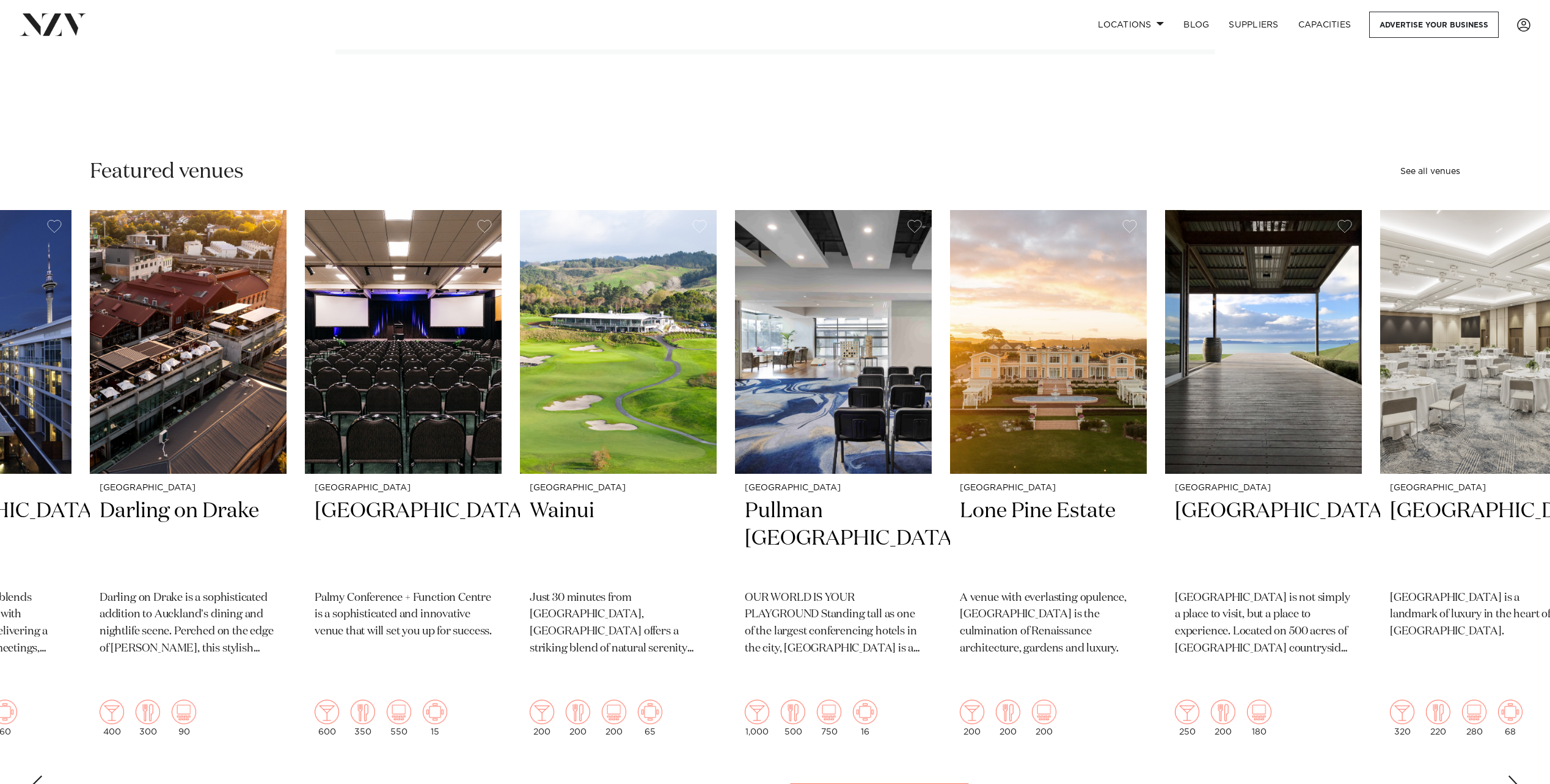
click at [1513, 776] on div "Next slide" at bounding box center [1513, 786] width 12 height 20
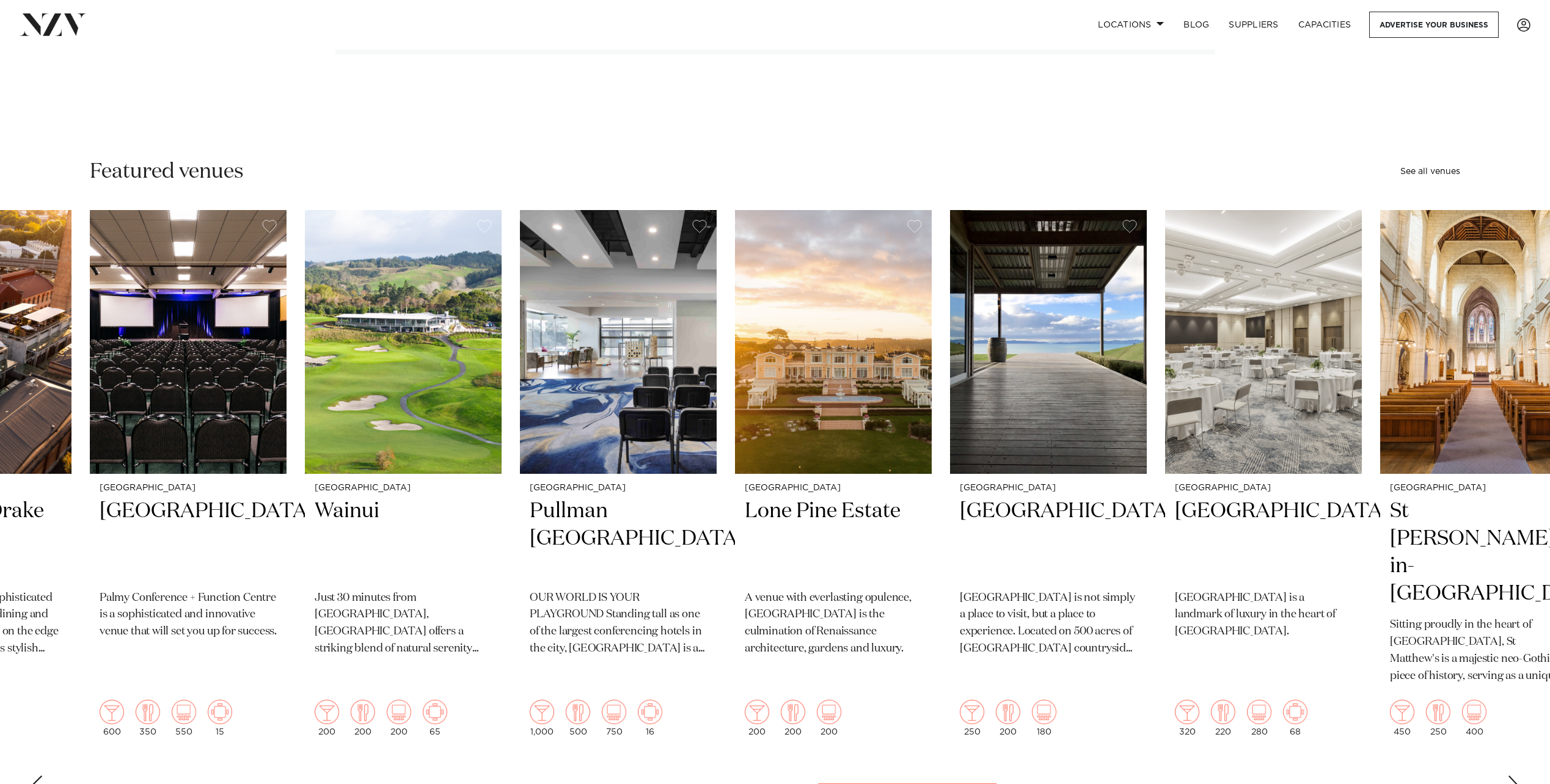
click at [1513, 776] on div "Next slide" at bounding box center [1513, 786] width 12 height 20
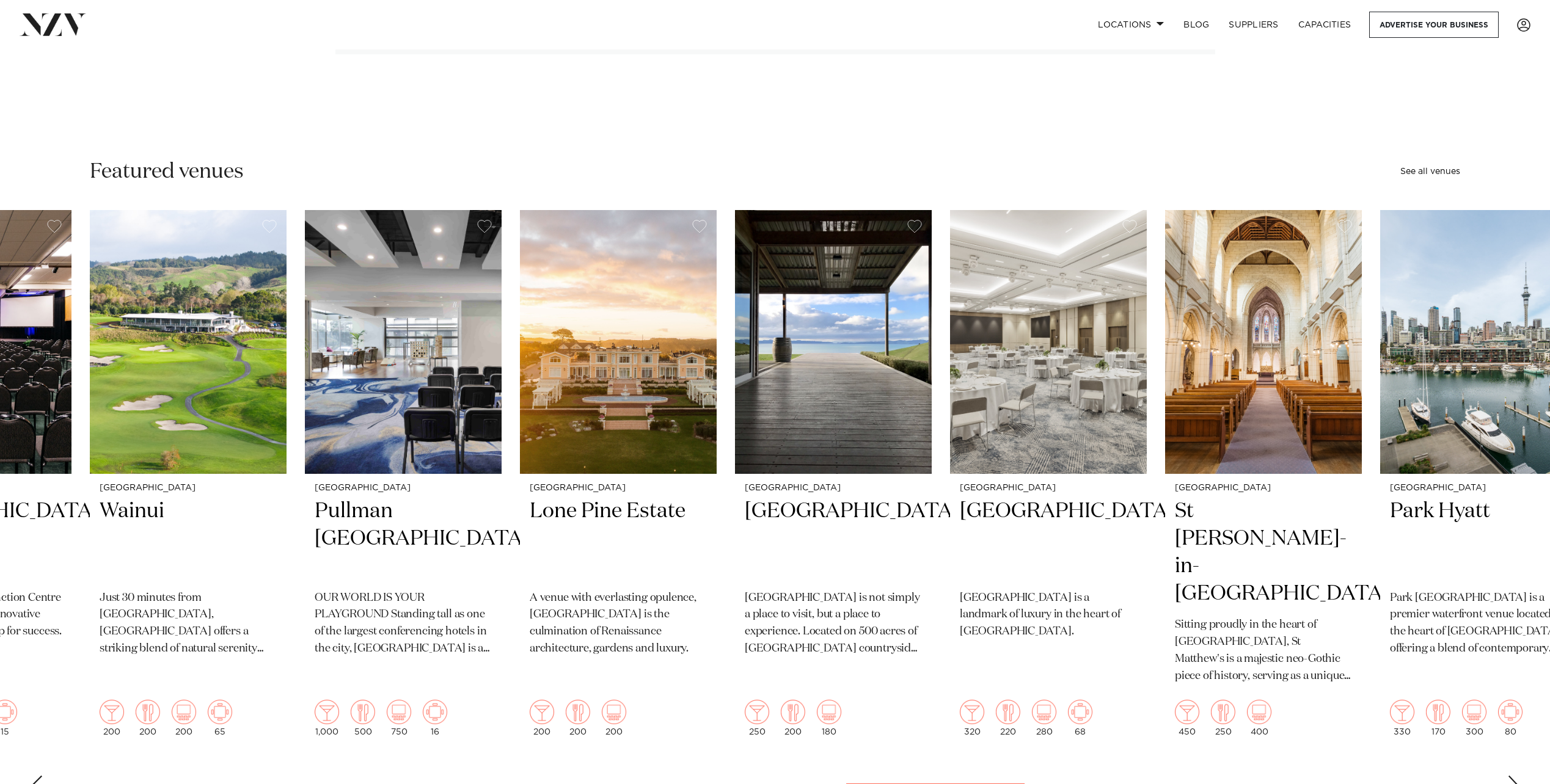
click at [1513, 776] on div "Next slide" at bounding box center [1513, 786] width 12 height 20
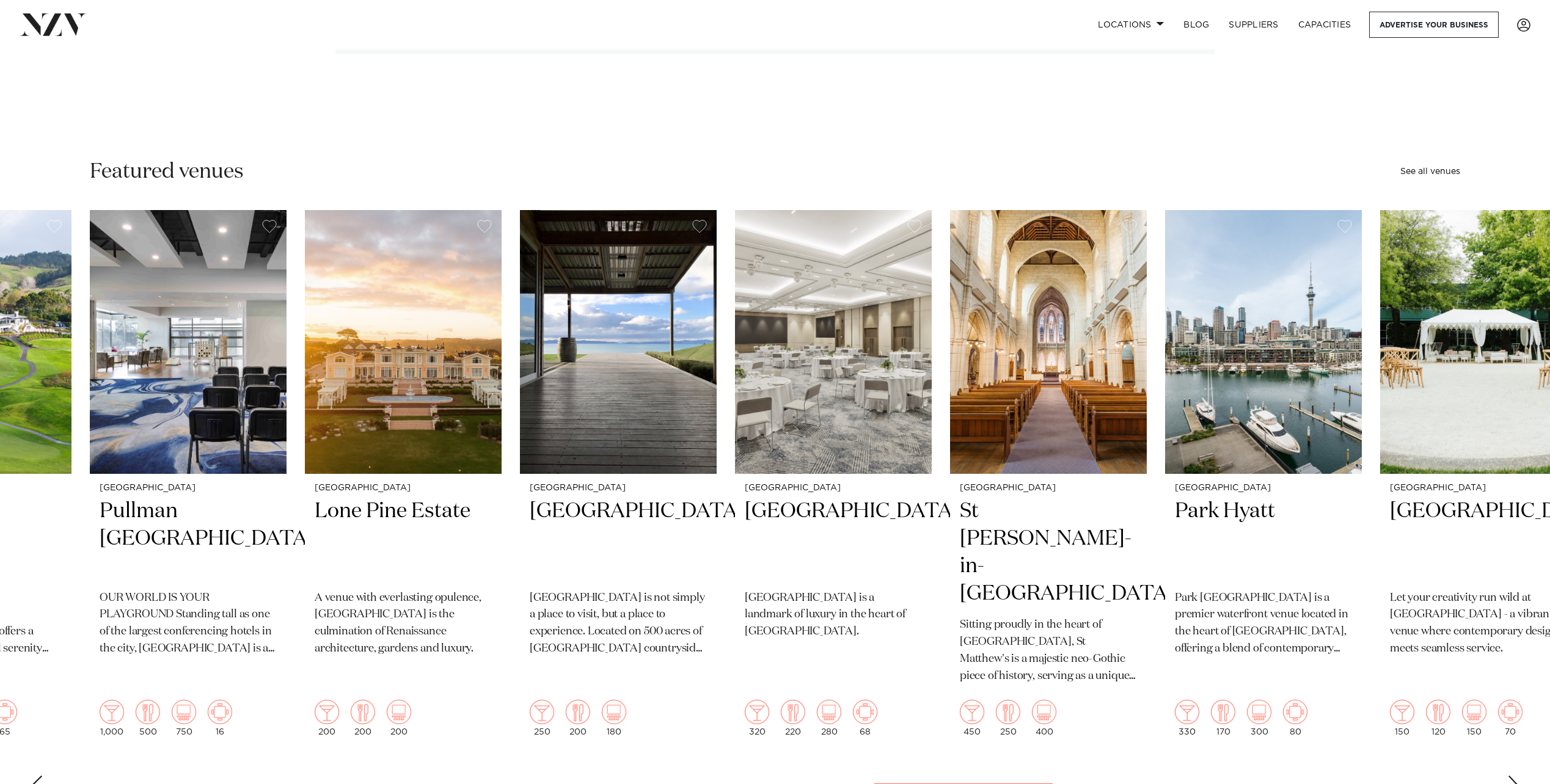
click at [1513, 776] on div "Next slide" at bounding box center [1513, 786] width 12 height 20
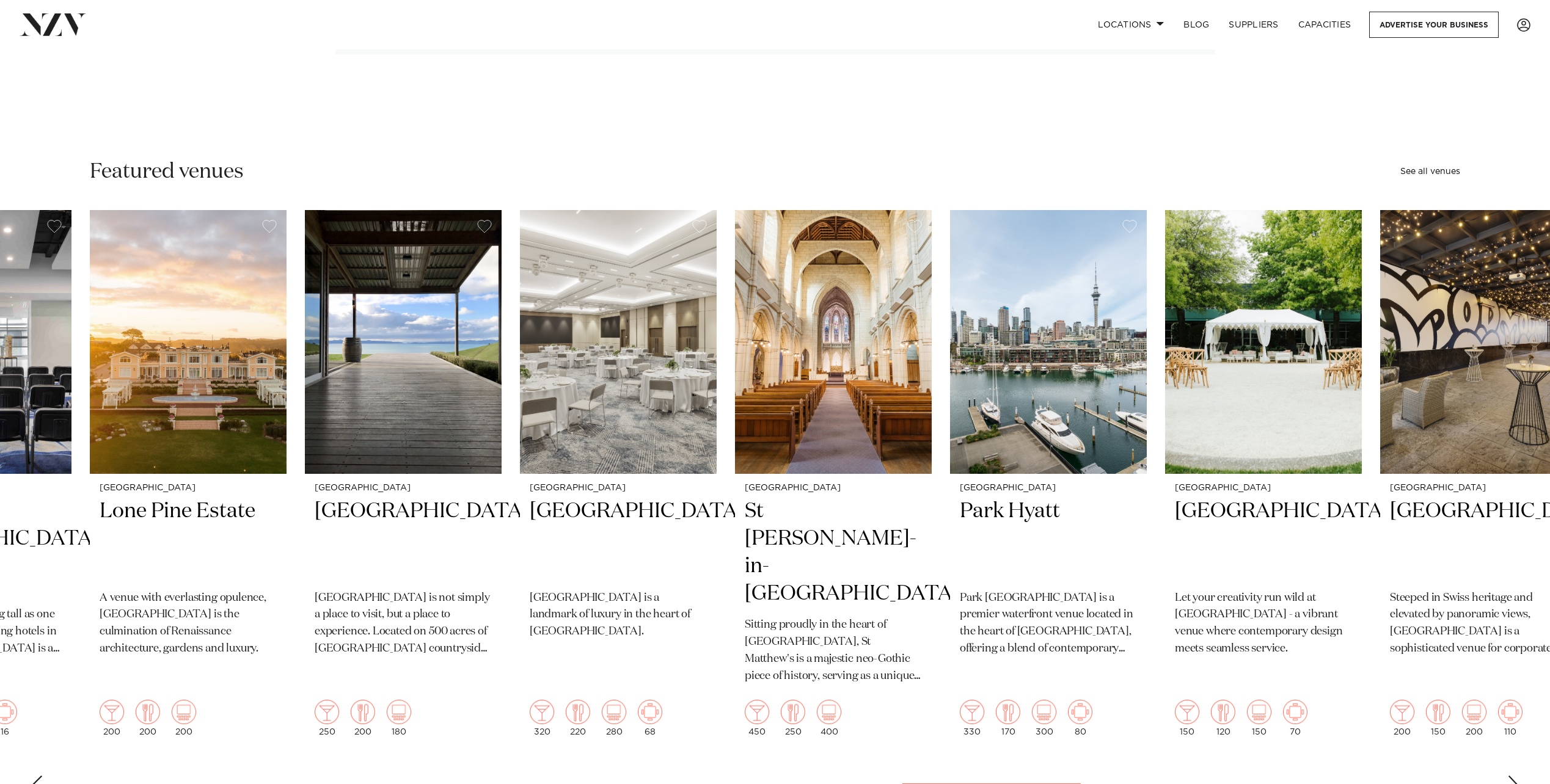
click at [1513, 776] on div "Next slide" at bounding box center [1513, 786] width 12 height 20
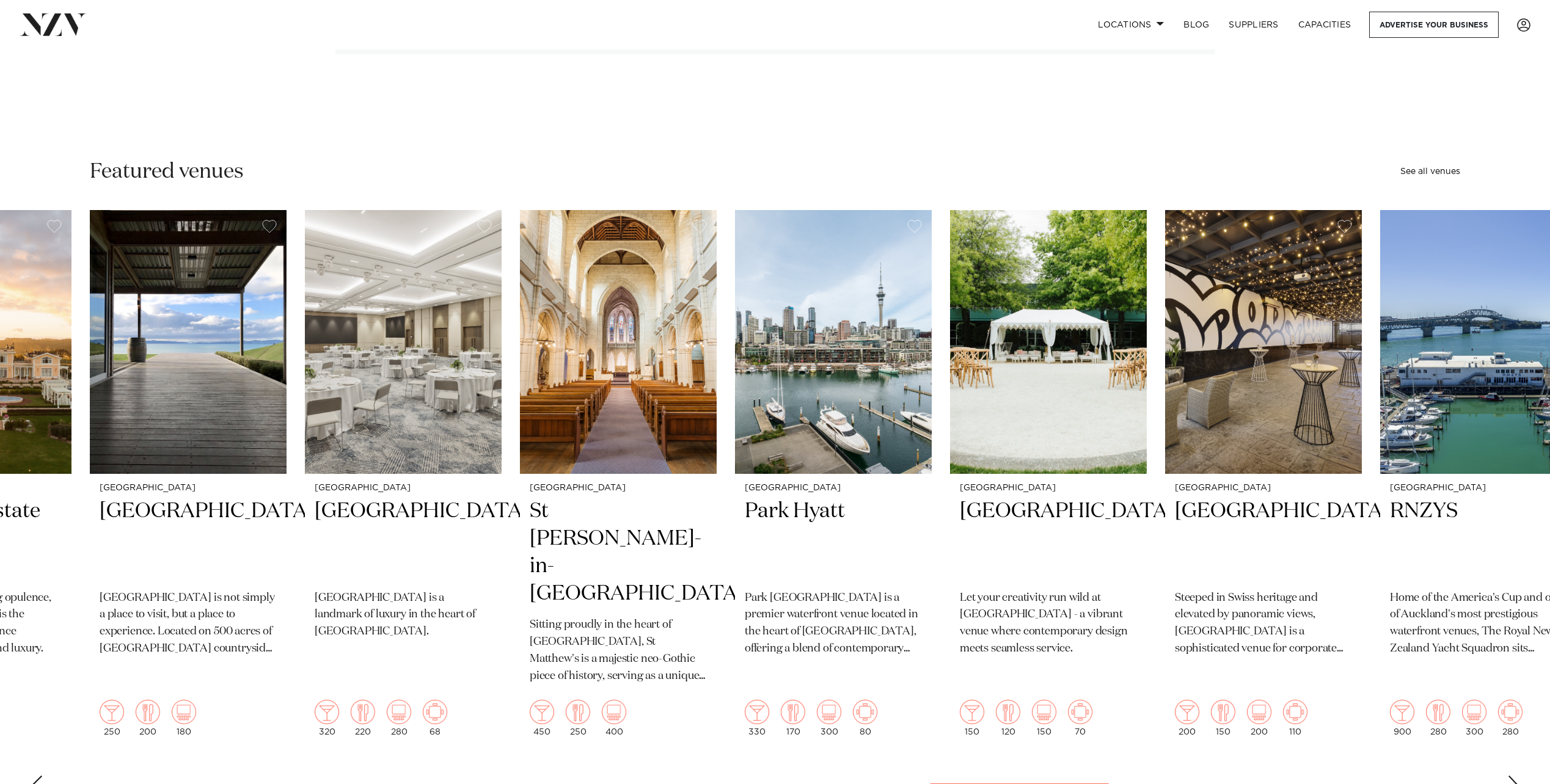
click at [1516, 776] on div "Next slide" at bounding box center [1513, 786] width 12 height 20
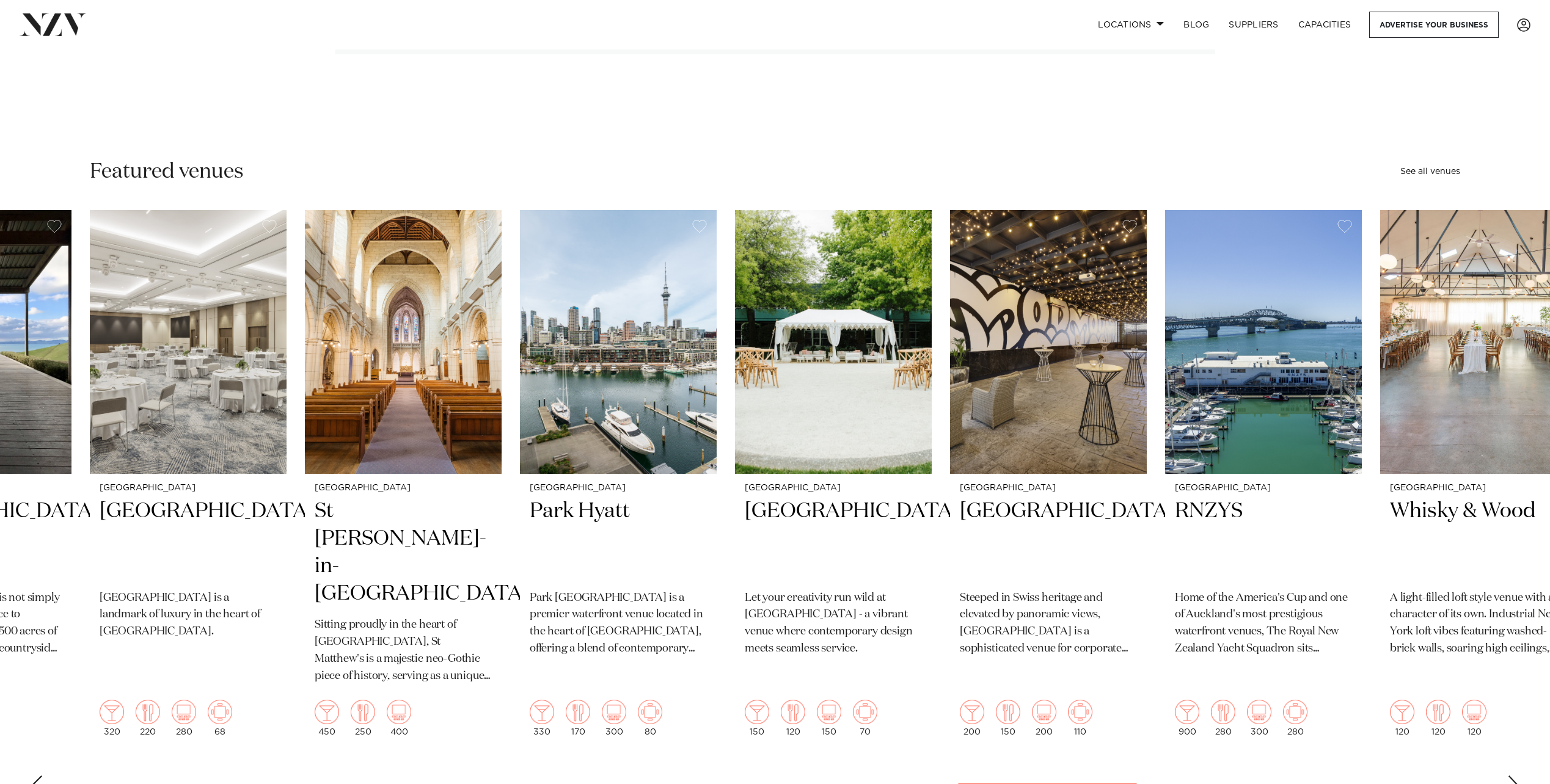
click at [1516, 776] on div "Next slide" at bounding box center [1513, 786] width 12 height 20
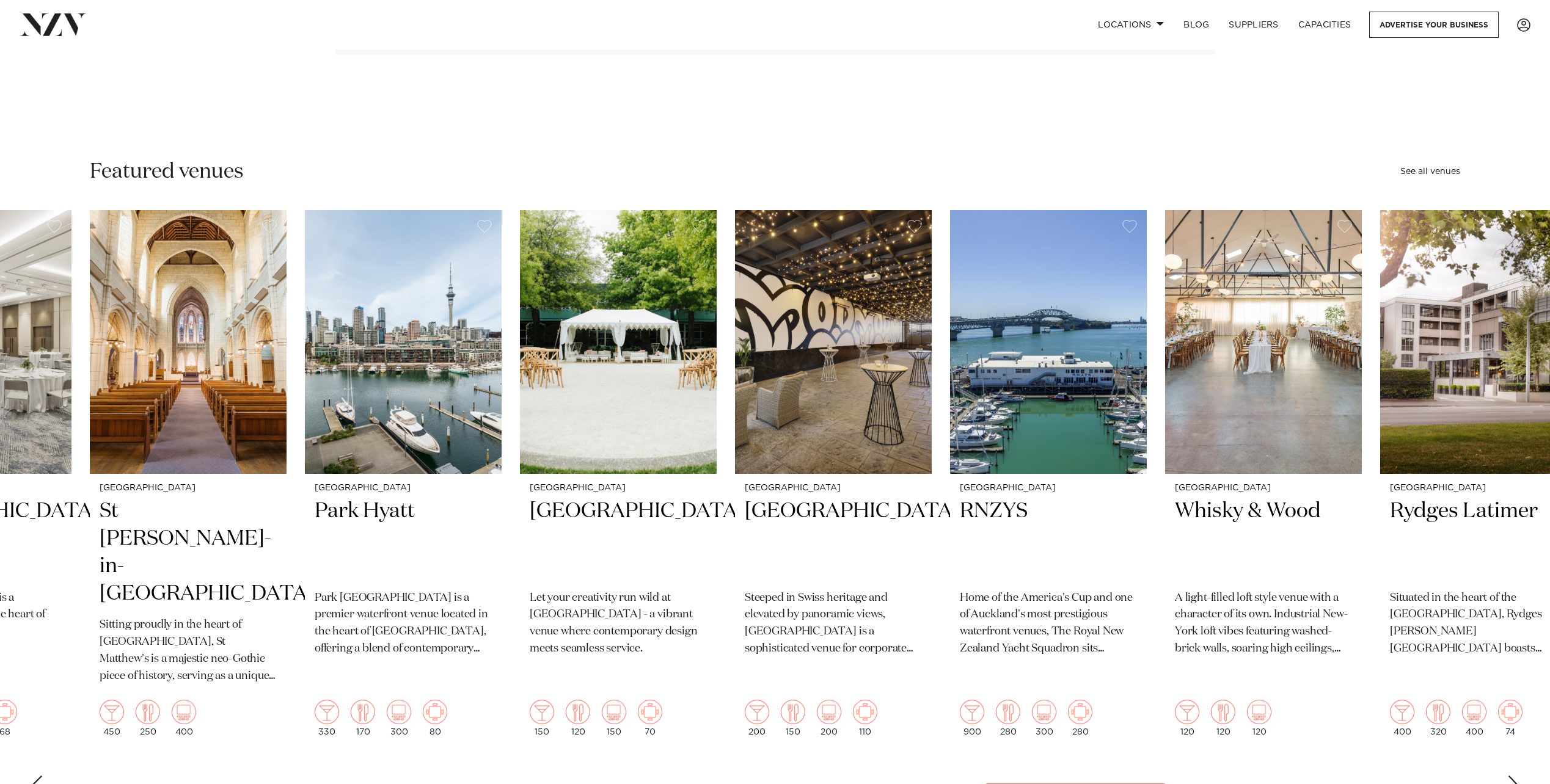
click at [1514, 776] on div "Next slide" at bounding box center [1513, 786] width 12 height 20
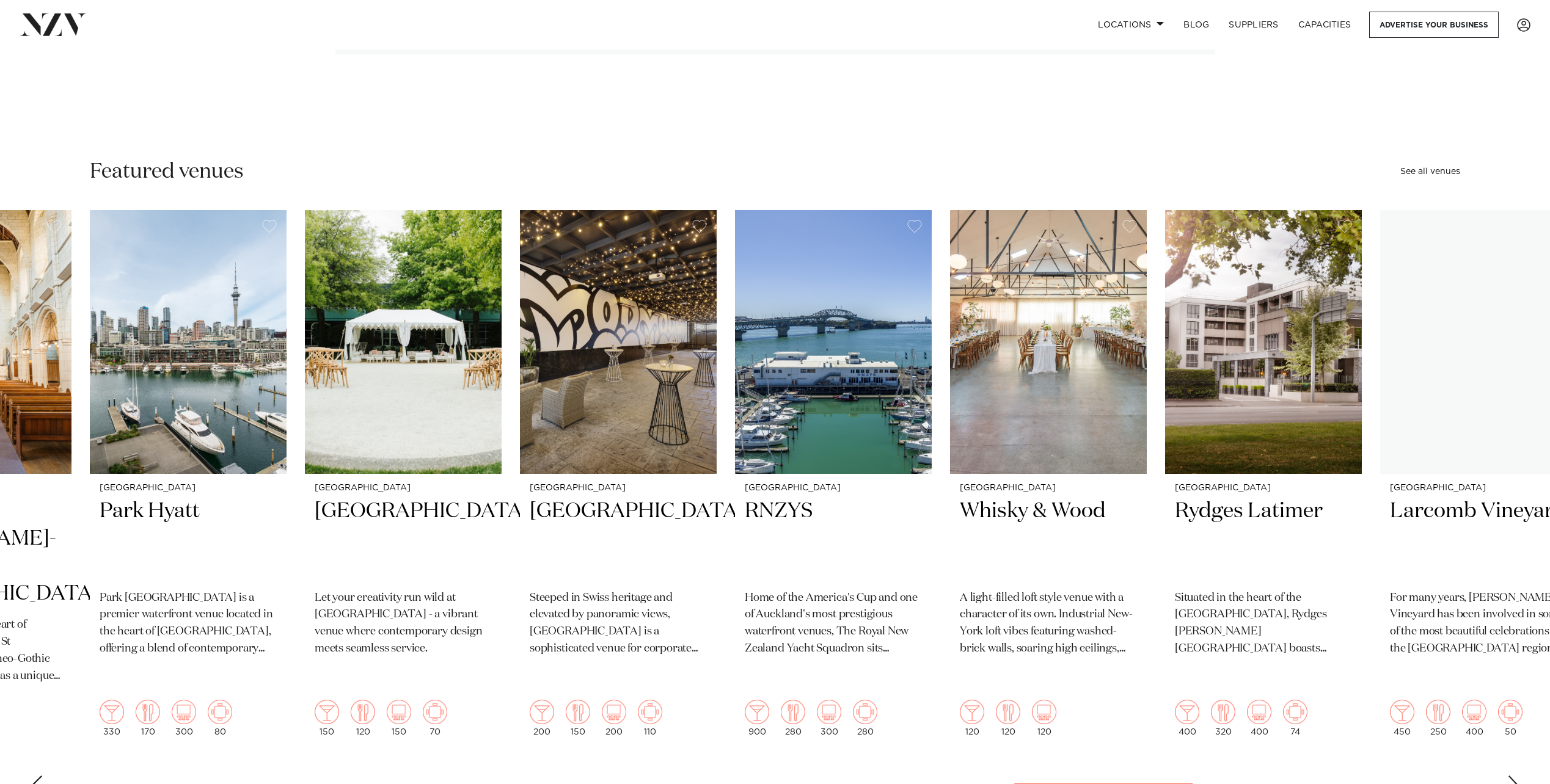
click at [1514, 776] on div "Next slide" at bounding box center [1513, 786] width 12 height 20
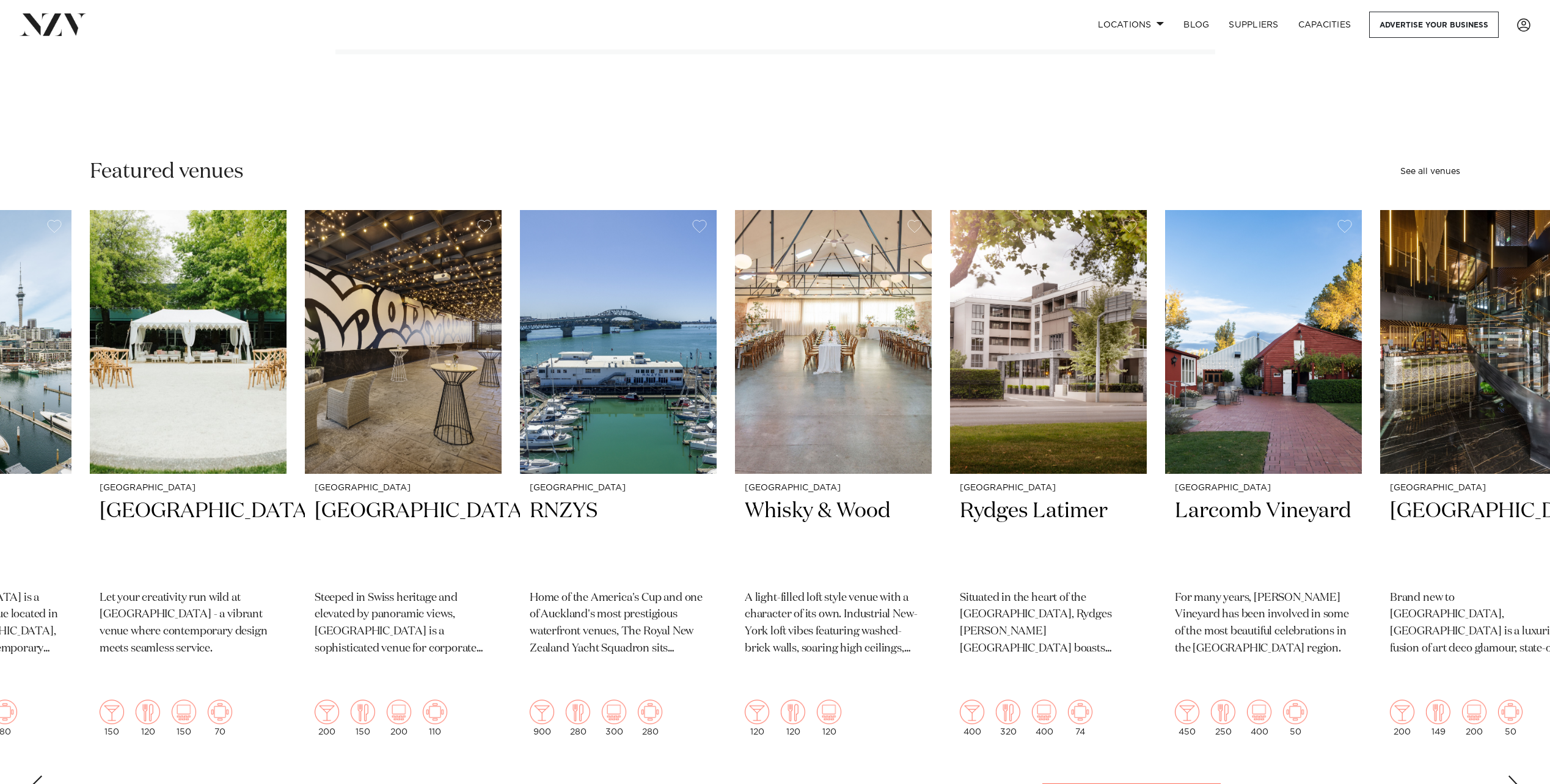
click at [1514, 776] on div "Next slide" at bounding box center [1513, 786] width 12 height 20
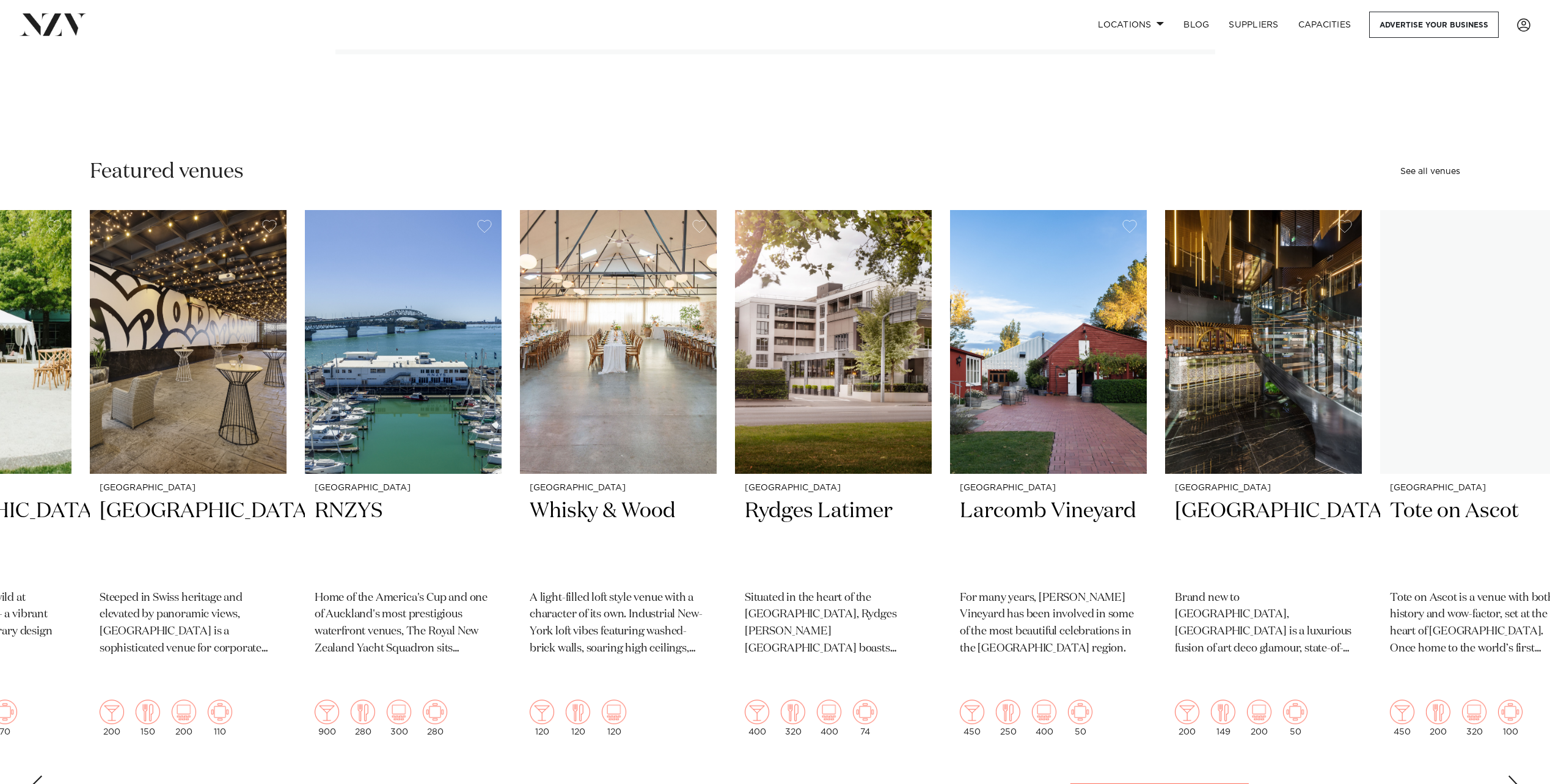
click at [1514, 776] on div "Next slide" at bounding box center [1513, 786] width 12 height 20
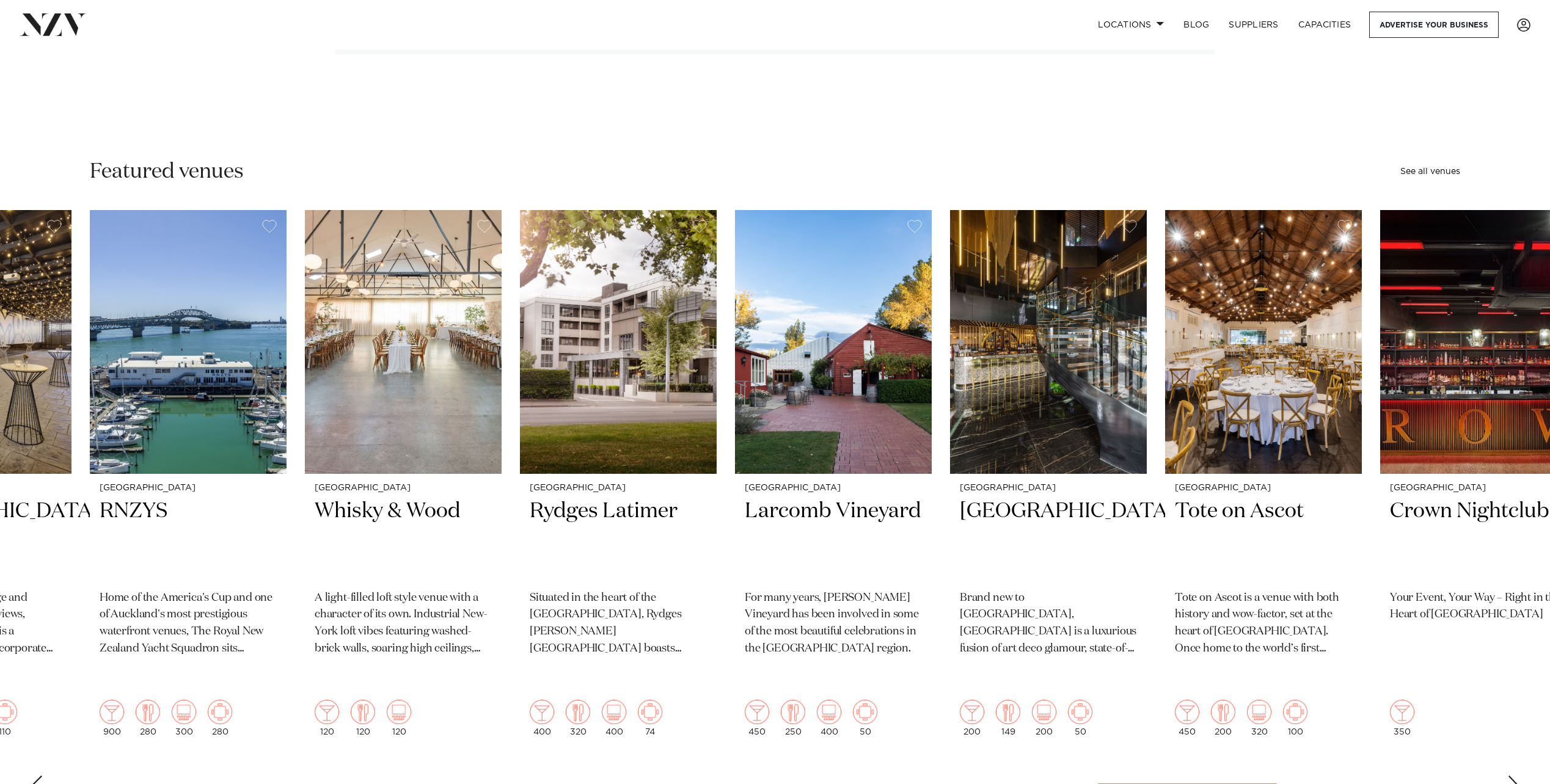
click at [1514, 776] on div "Next slide" at bounding box center [1513, 786] width 12 height 20
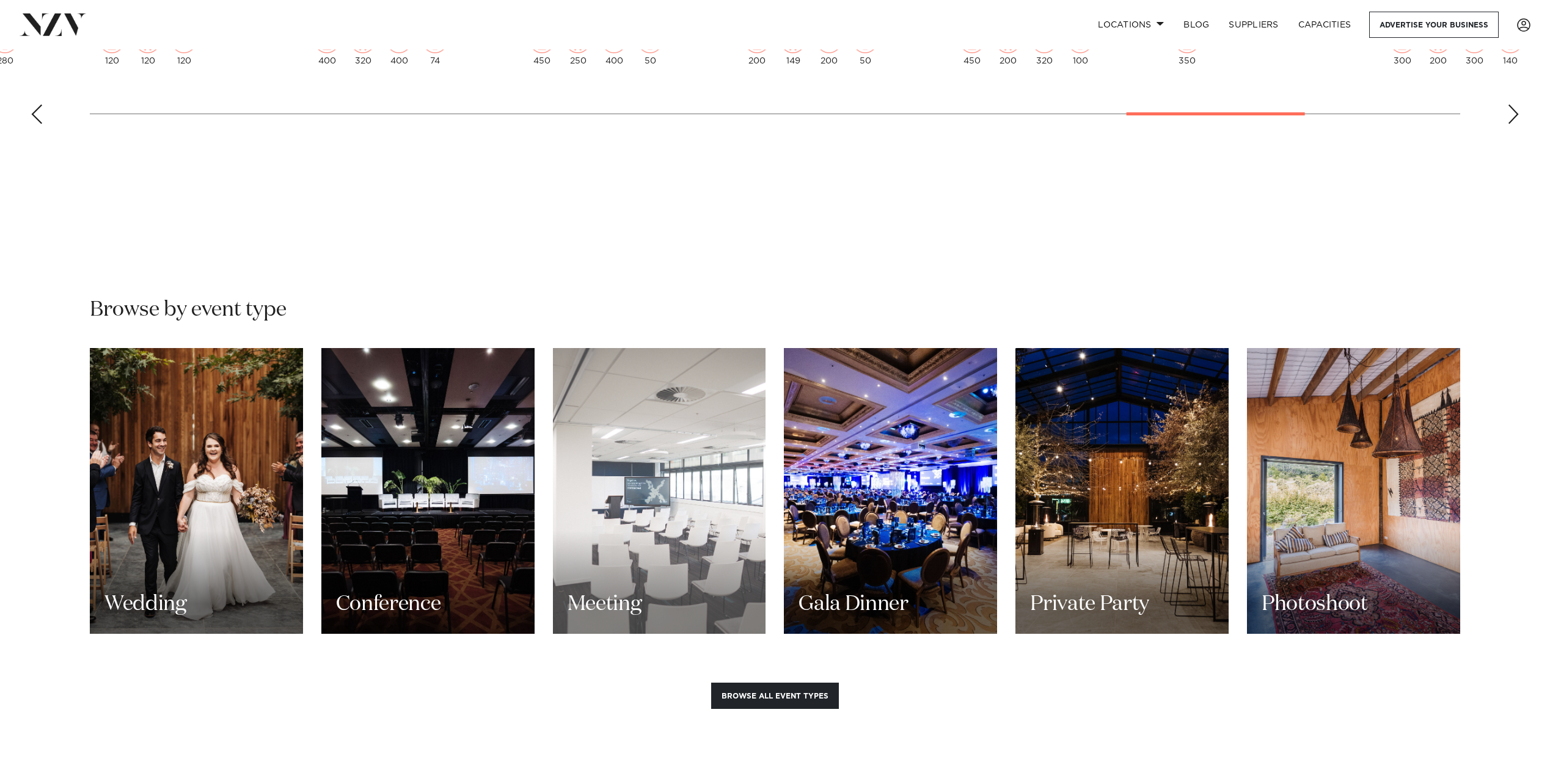
scroll to position [916, 0]
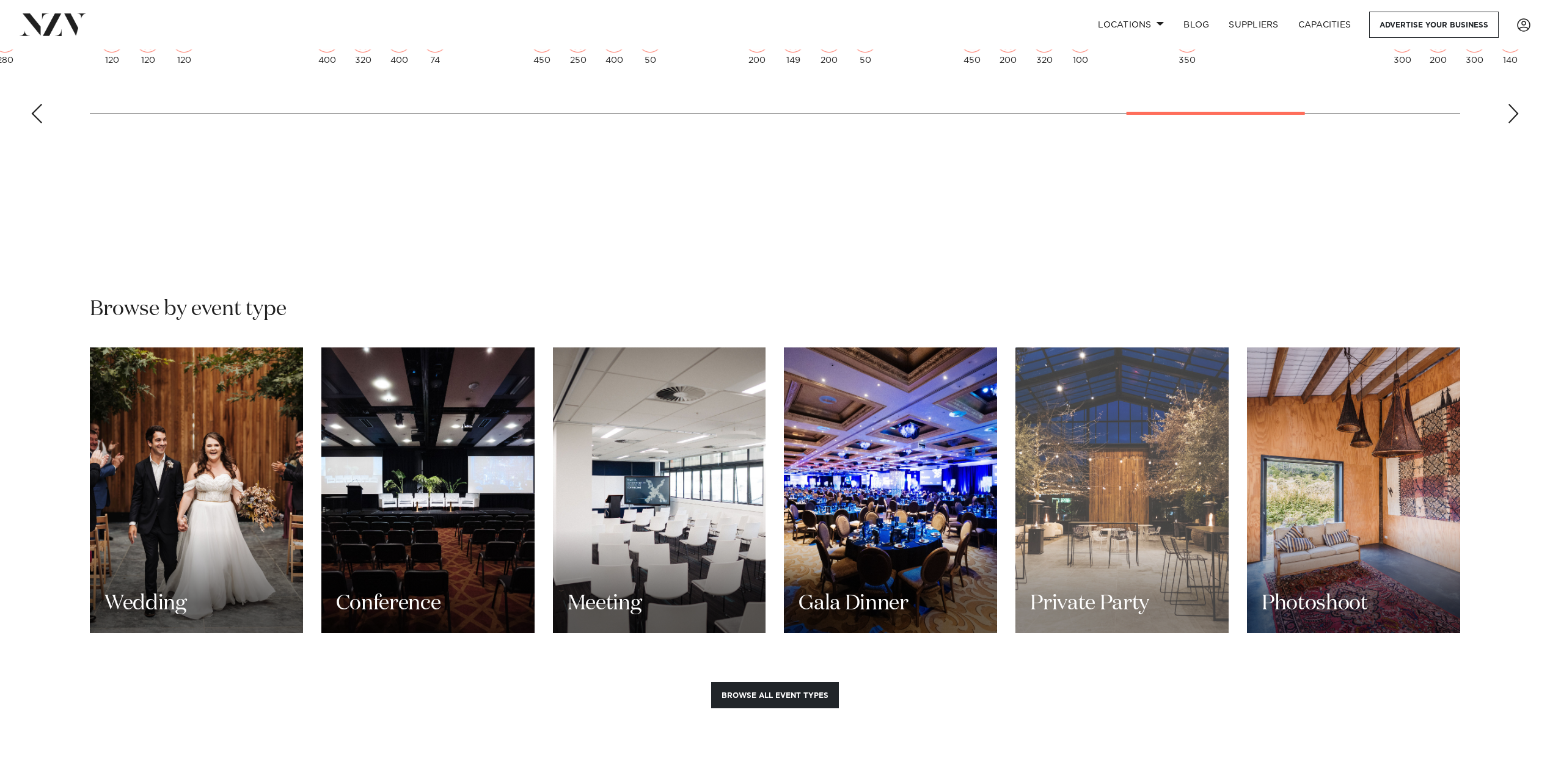
click at [1150, 524] on div "Private Party" at bounding box center [1122, 491] width 213 height 286
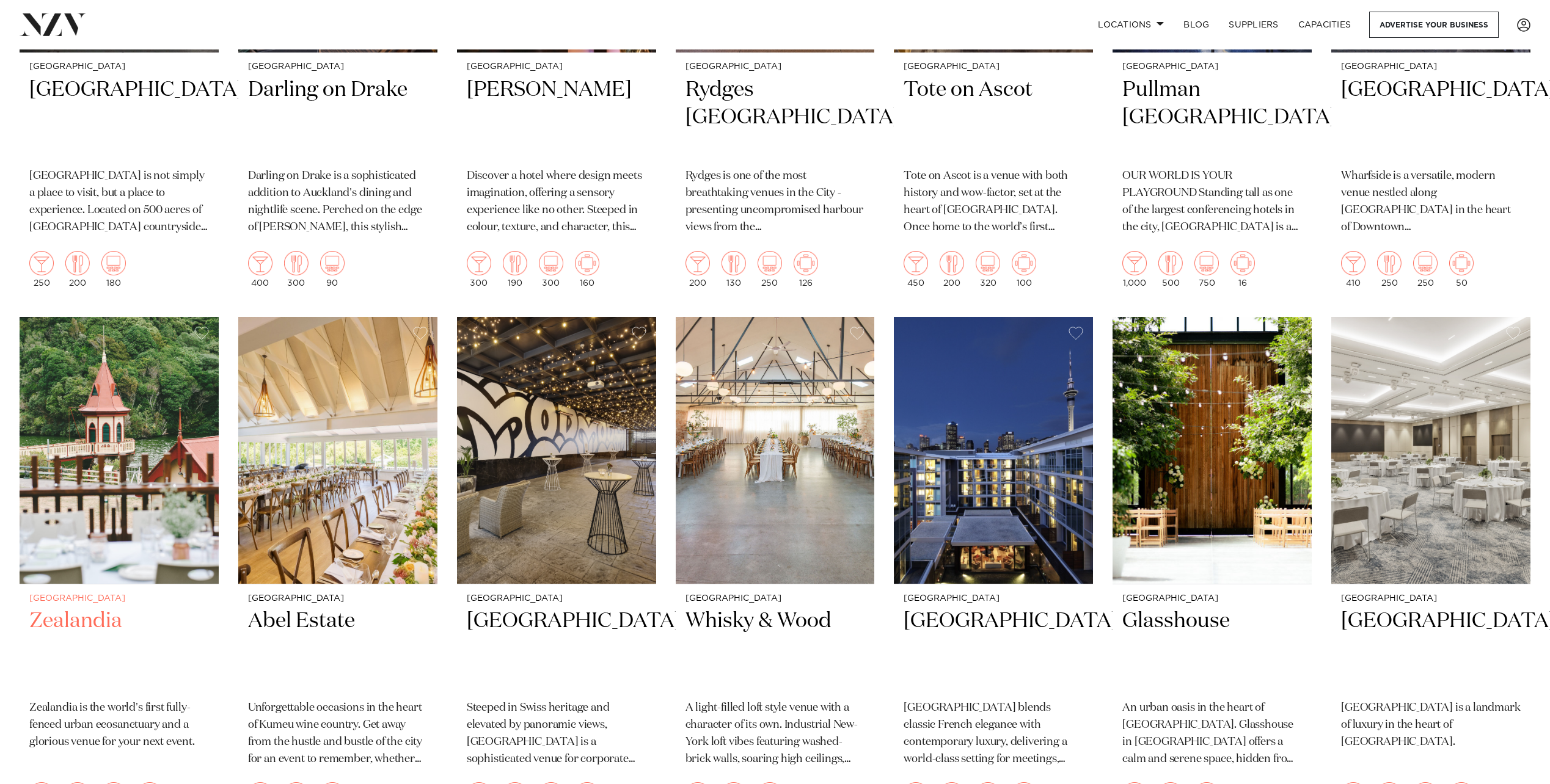
scroll to position [672, 0]
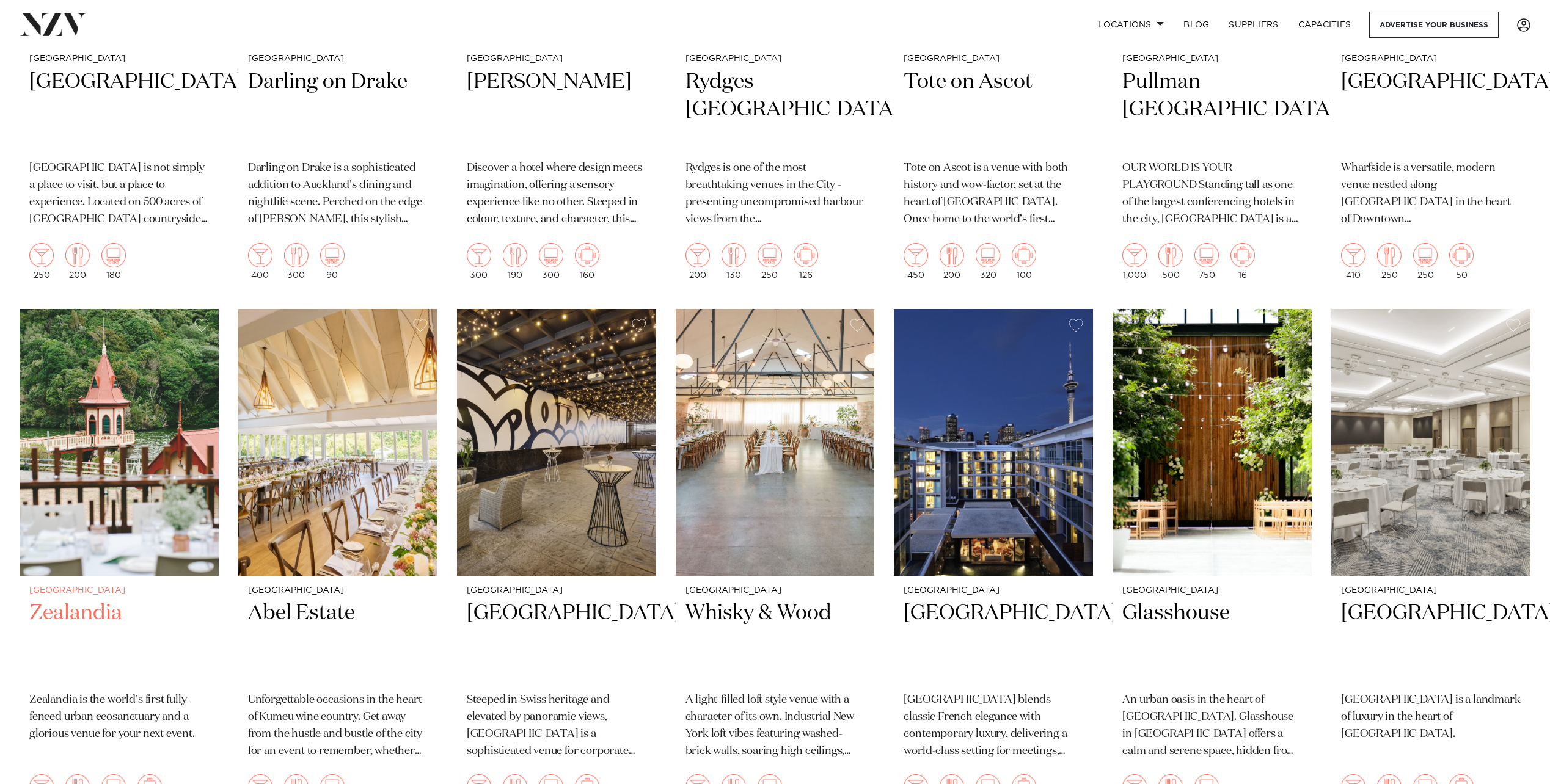
click at [95, 533] on img at bounding box center [119, 442] width 199 height 267
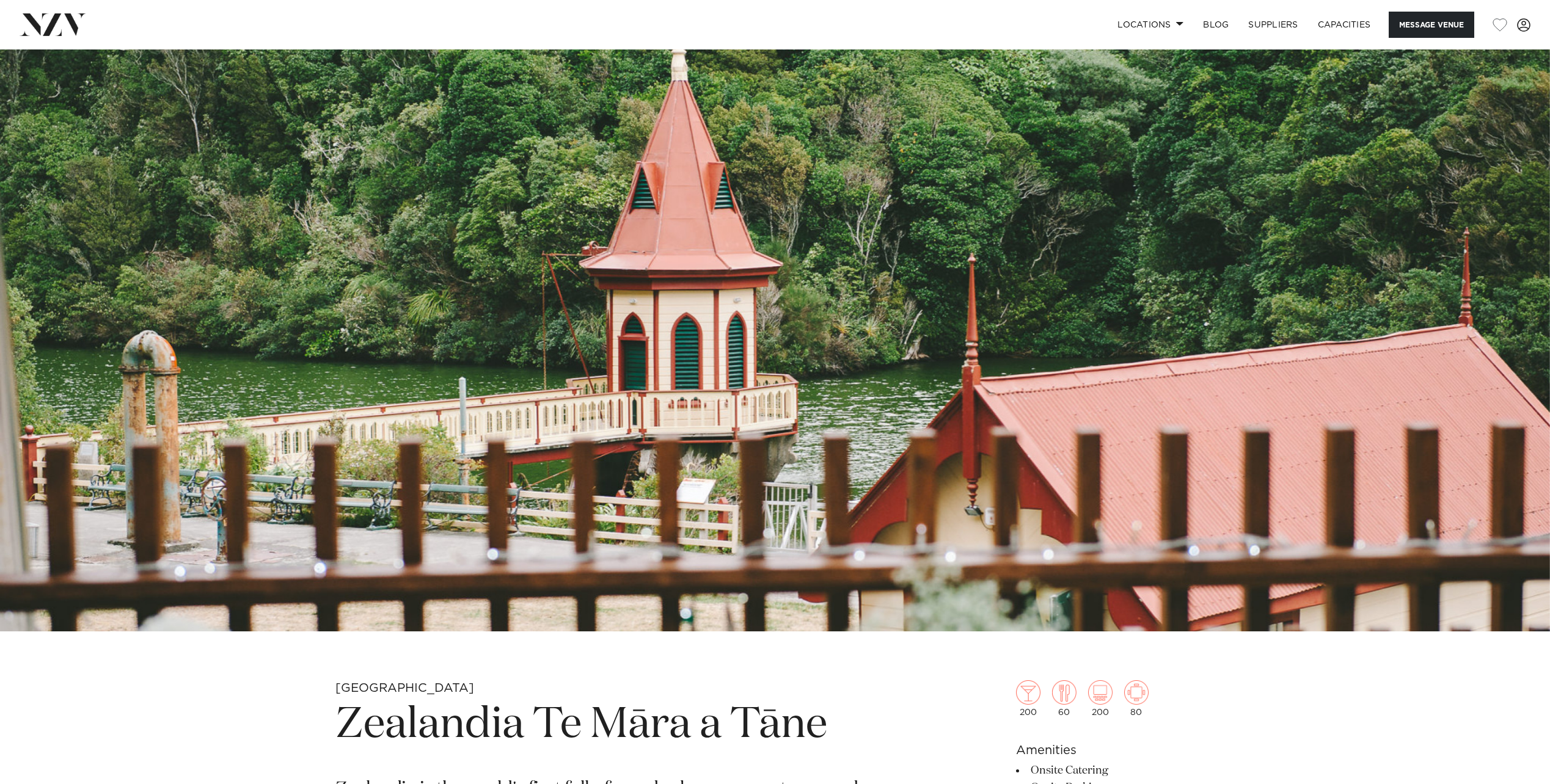
scroll to position [122, 0]
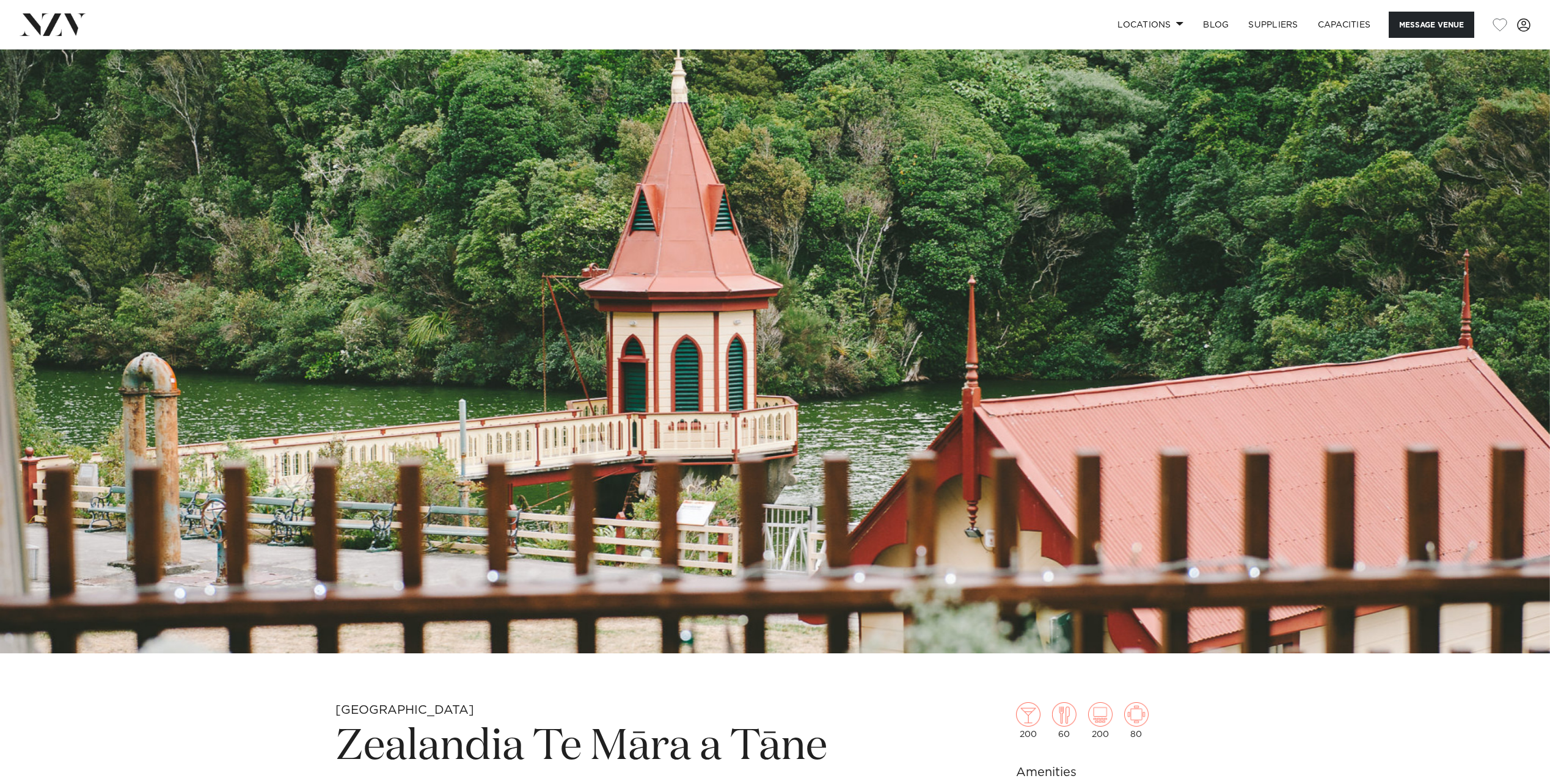
click at [1308, 414] on img at bounding box center [775, 290] width 1550 height 726
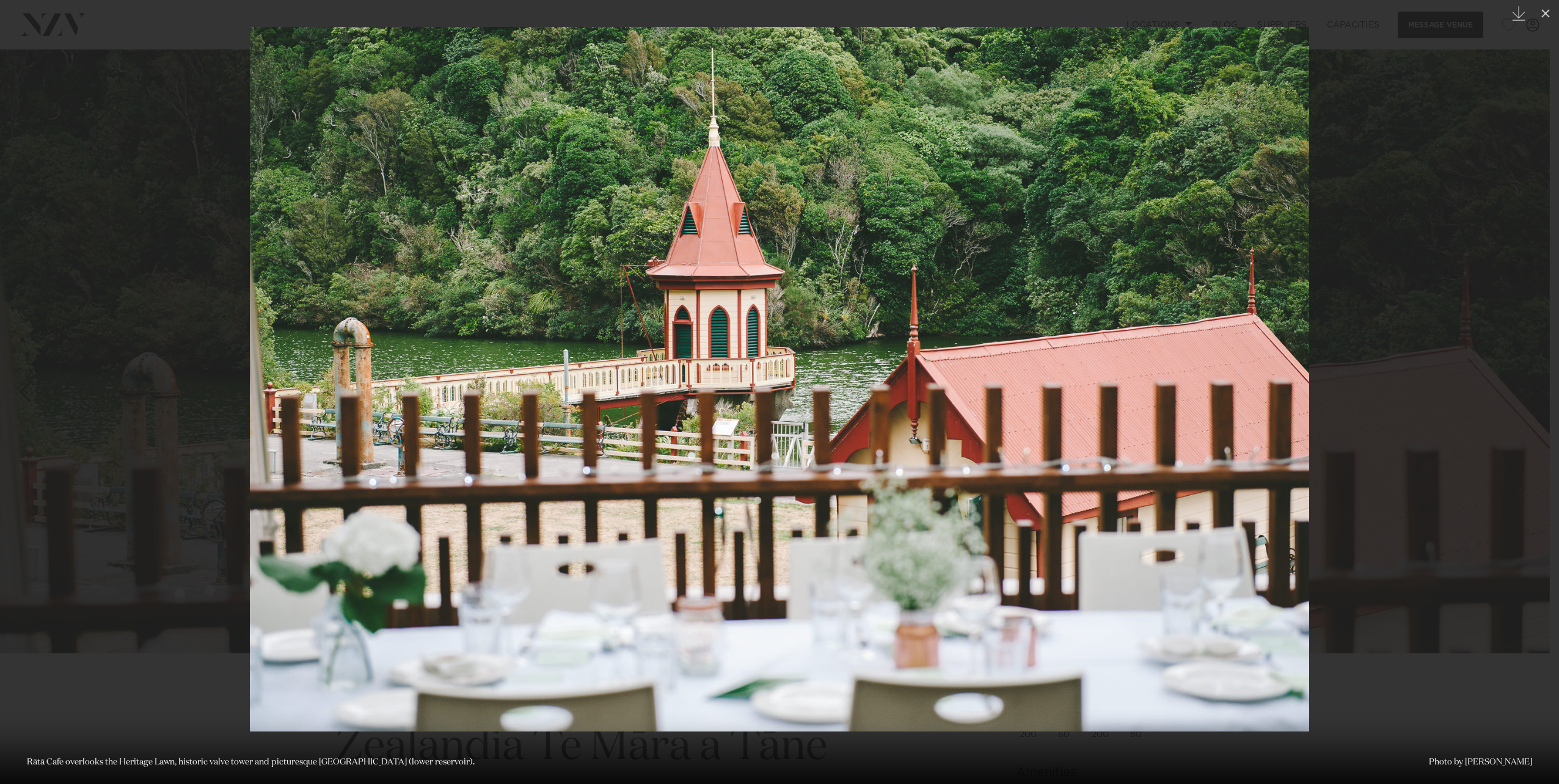
drag, startPoint x: 1299, startPoint y: 425, endPoint x: 1275, endPoint y: 435, distance: 26.0
click at [1298, 428] on img at bounding box center [780, 379] width 1059 height 705
click at [1160, 421] on img at bounding box center [780, 379] width 1059 height 705
click at [1089, 406] on img at bounding box center [780, 379] width 1059 height 705
click at [1206, 380] on img at bounding box center [780, 379] width 1059 height 705
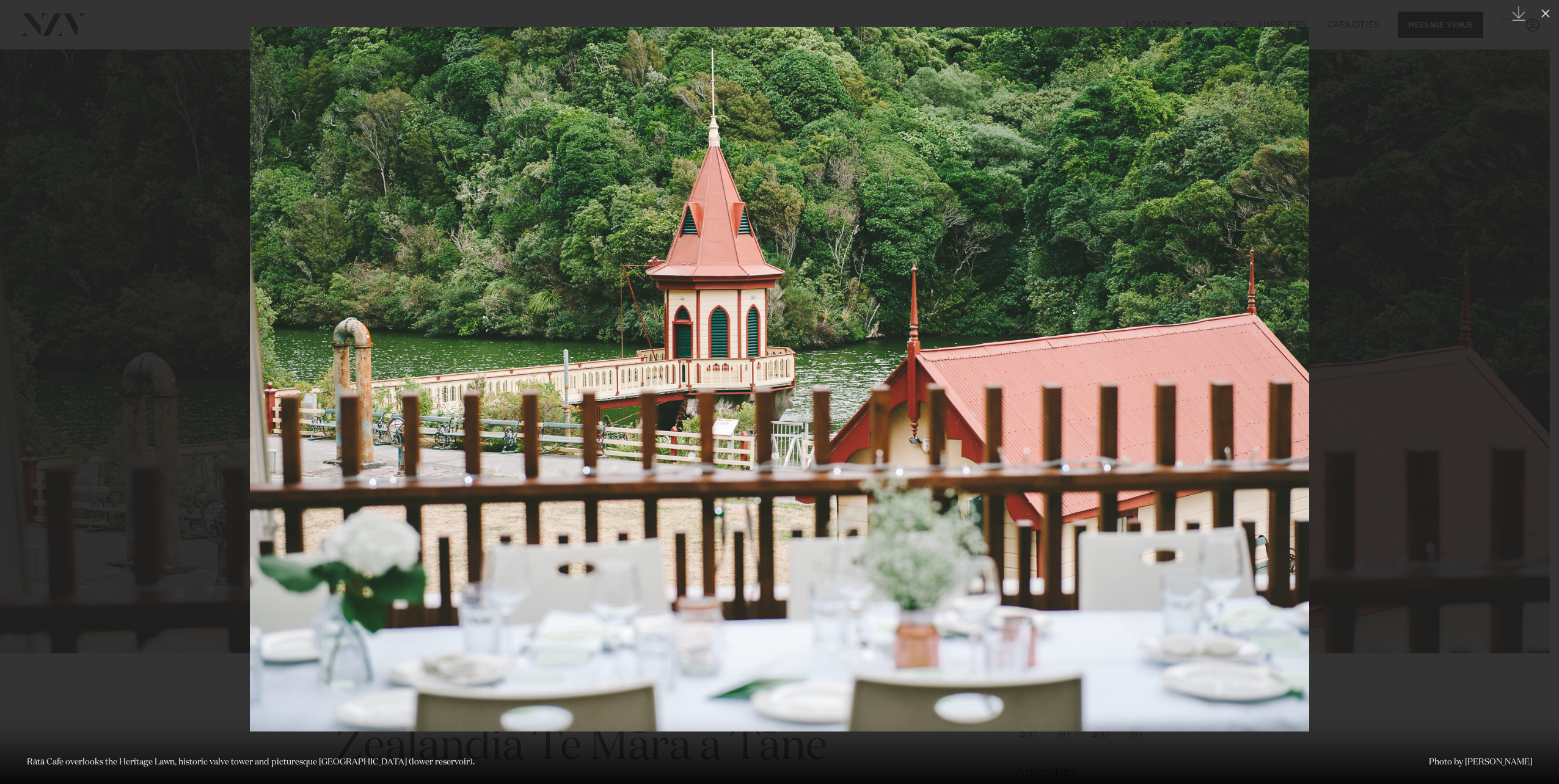
drag, startPoint x: 290, startPoint y: 466, endPoint x: 278, endPoint y: 448, distance: 21.6
click at [278, 448] on img at bounding box center [780, 379] width 1059 height 705
click at [571, 482] on img at bounding box center [780, 379] width 1059 height 705
click at [572, 482] on img at bounding box center [780, 379] width 1059 height 705
click at [581, 473] on img at bounding box center [780, 379] width 1059 height 705
